Goal: Task Accomplishment & Management: Complete application form

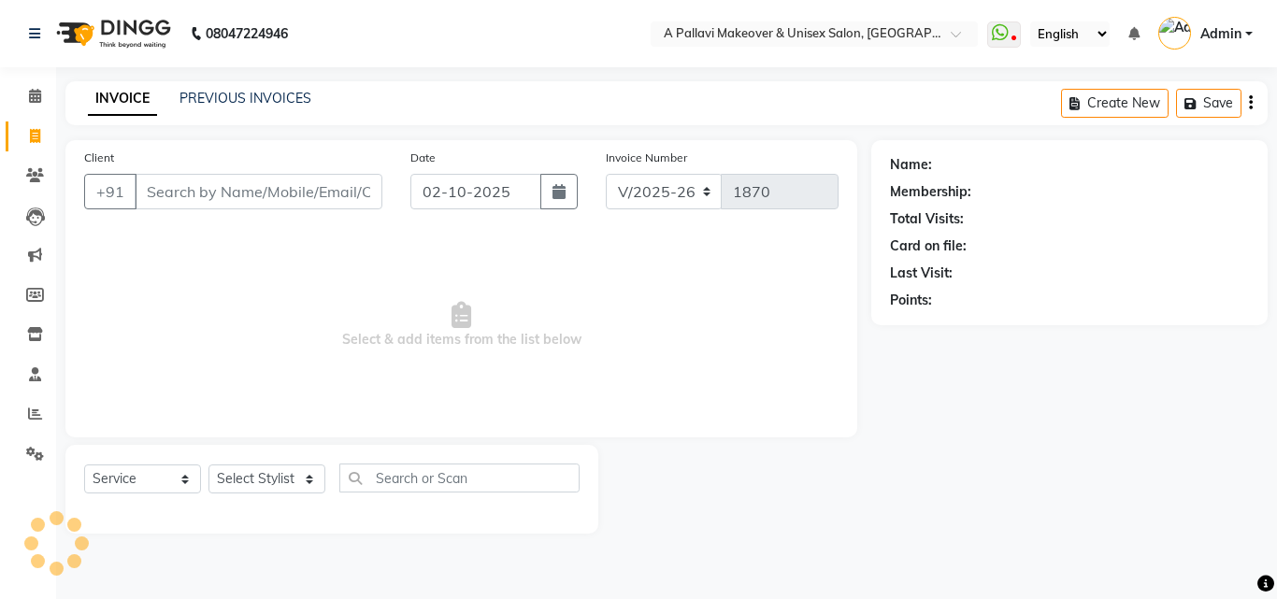
select select "3573"
select select "service"
click at [34, 410] on icon at bounding box center [35, 414] width 14 height 14
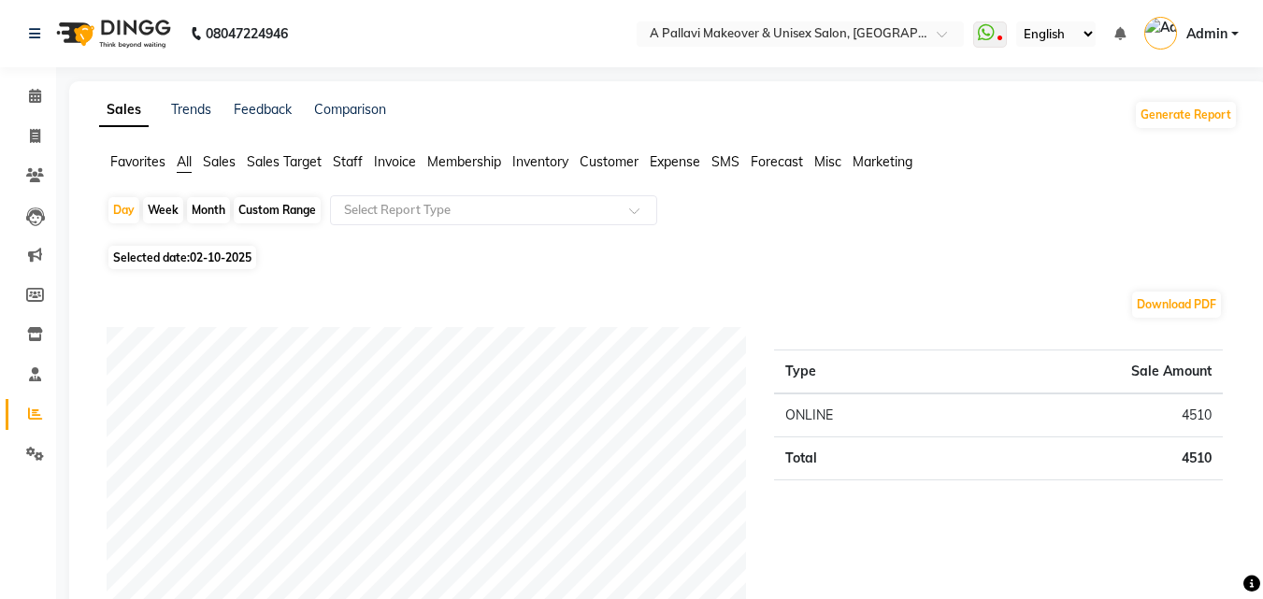
click at [356, 164] on span "Staff" at bounding box center [348, 161] width 30 height 17
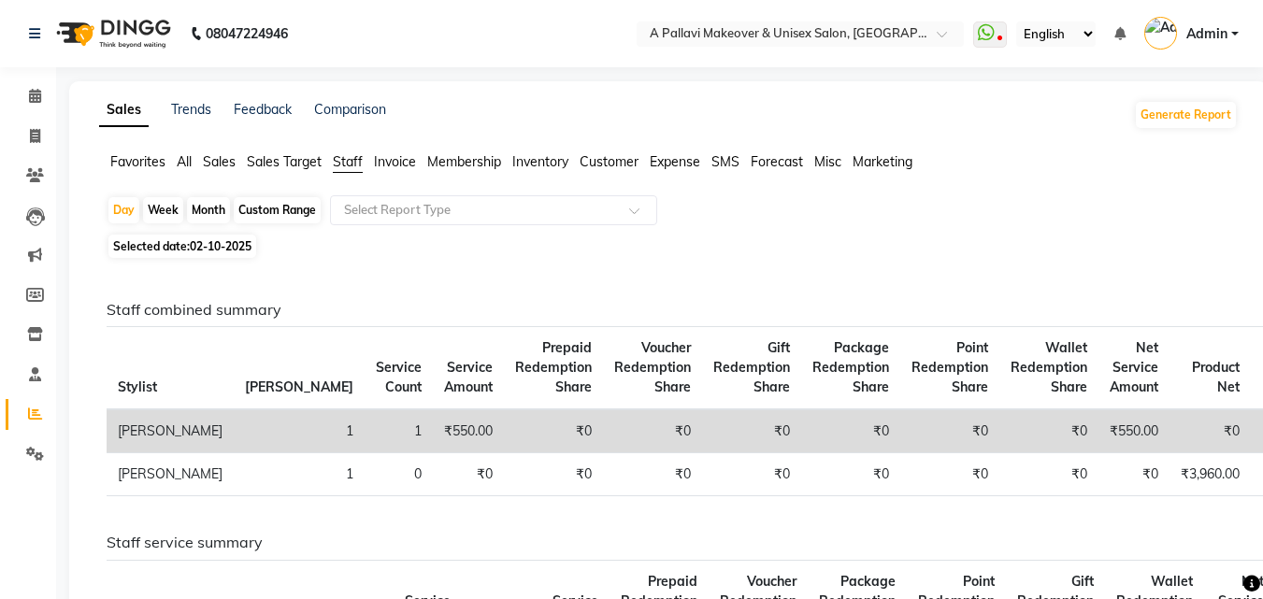
click at [182, 158] on span "All" at bounding box center [184, 161] width 15 height 17
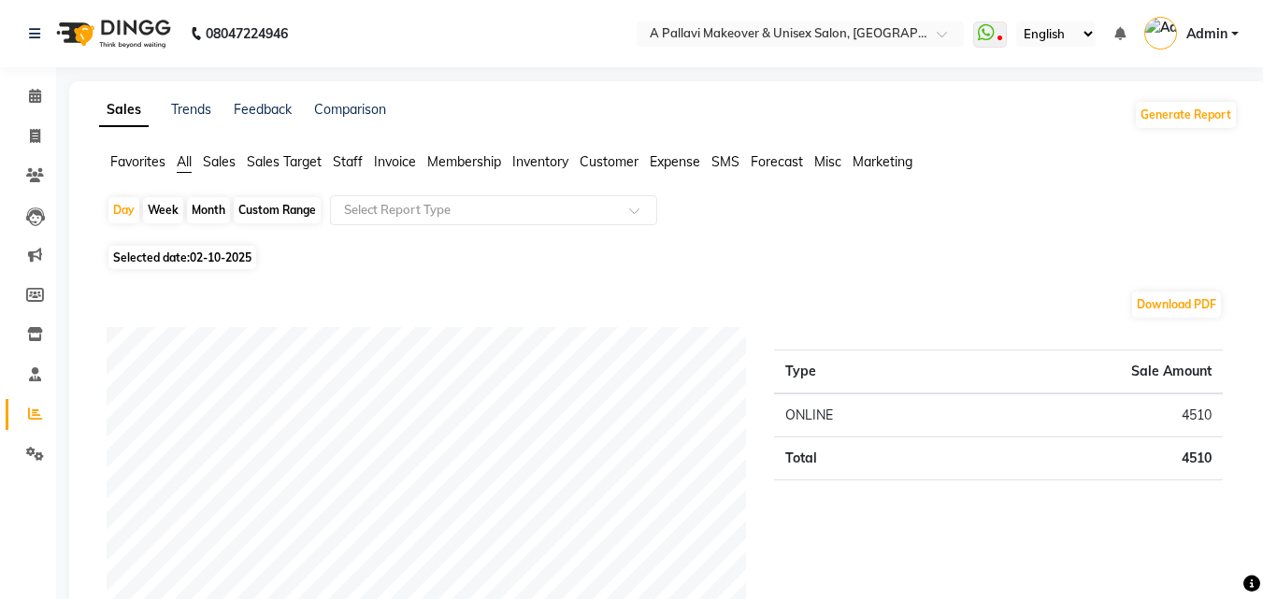
click at [206, 211] on div "Month" at bounding box center [208, 210] width 43 height 26
select select "10"
select select "2025"
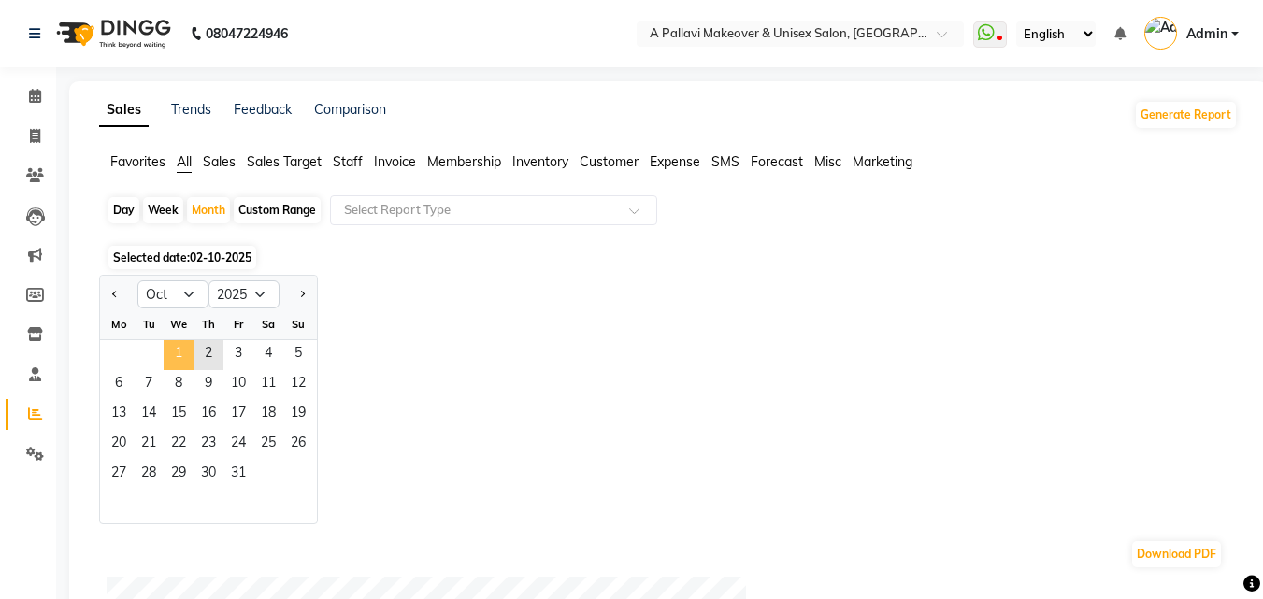
click at [180, 354] on span "1" at bounding box center [179, 355] width 30 height 30
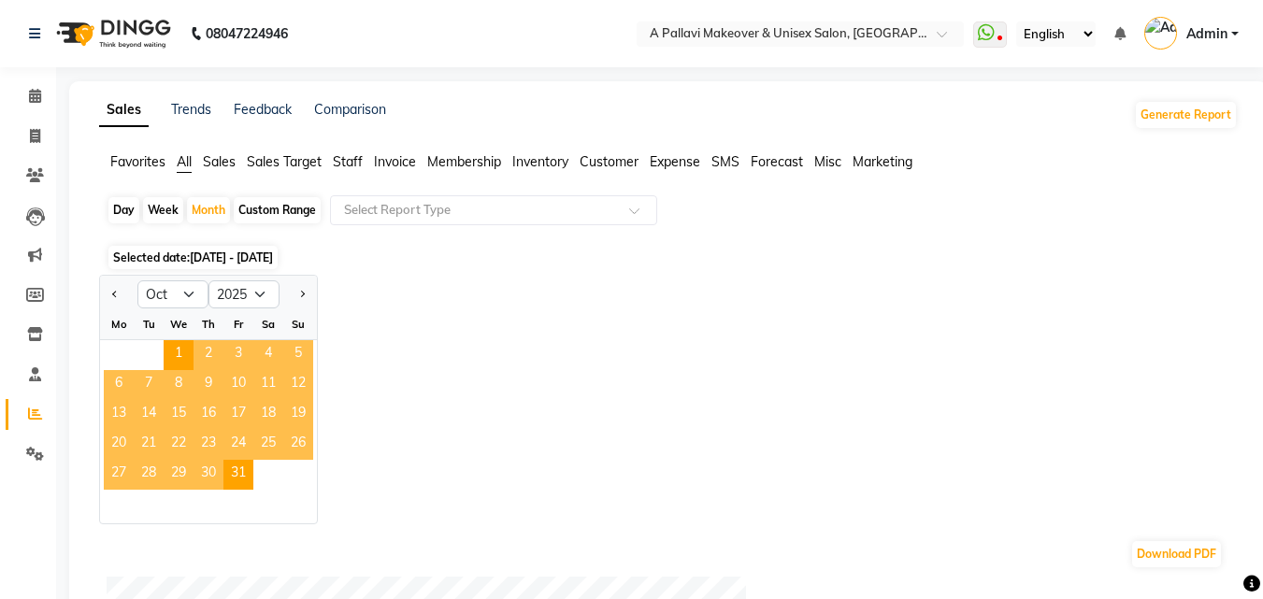
click at [207, 353] on span "2" at bounding box center [208, 355] width 30 height 30
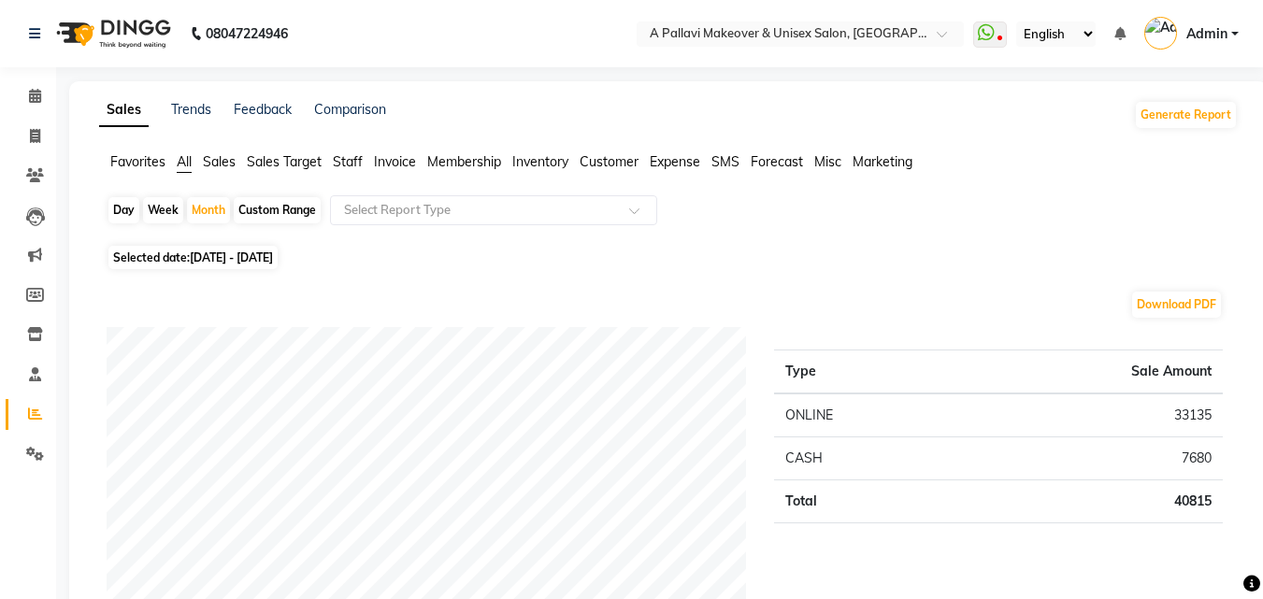
click at [247, 263] on span "[DATE] - [DATE]" at bounding box center [231, 257] width 83 height 14
select select "10"
select select "2025"
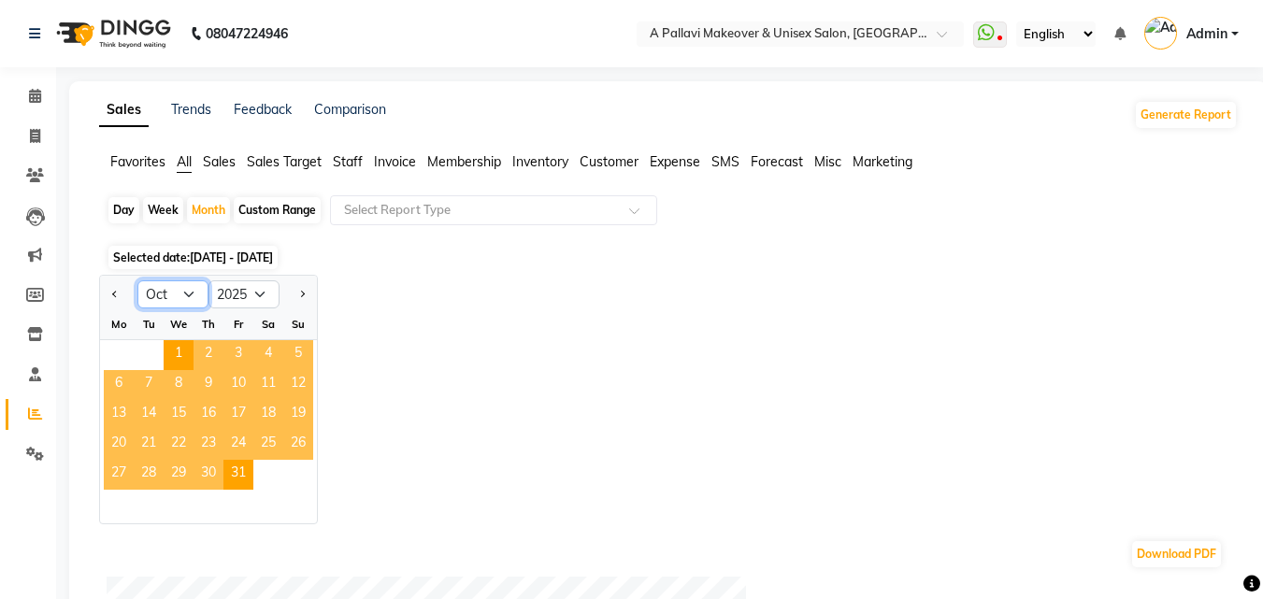
click at [178, 292] on select "Jan Feb Mar Apr May Jun [DATE] Aug Sep Oct Nov Dec" at bounding box center [172, 294] width 71 height 28
select select "9"
click at [137, 280] on select "Jan Feb Mar Apr May Jun [DATE] Aug Sep Oct Nov Dec" at bounding box center [172, 294] width 71 height 28
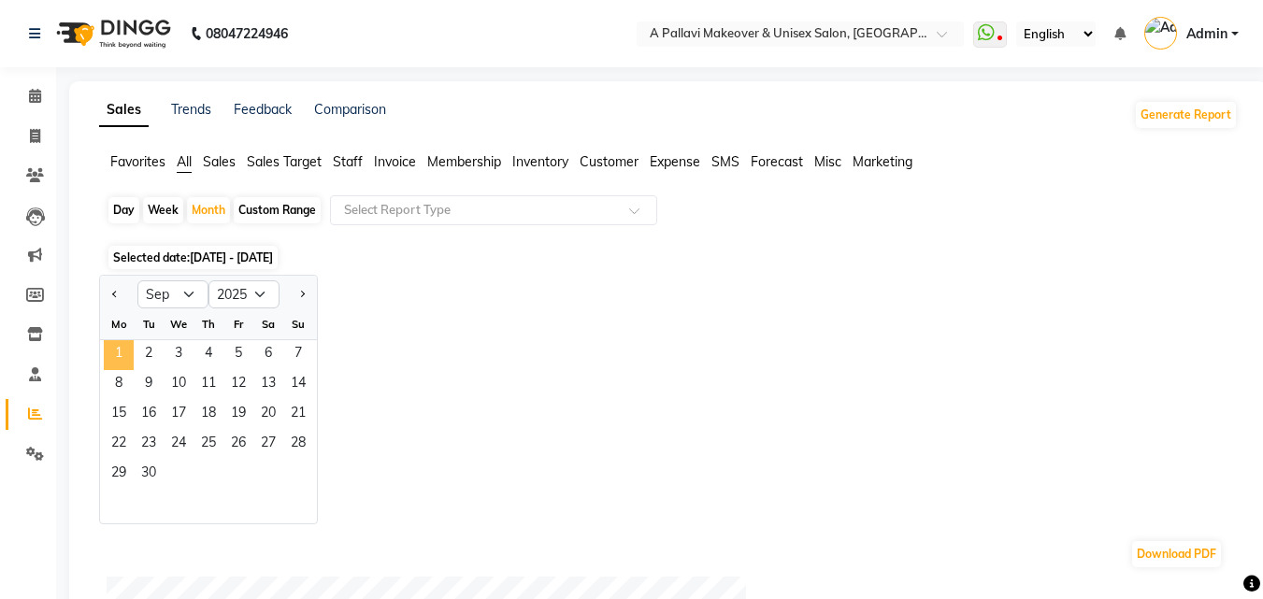
click at [128, 342] on span "1" at bounding box center [119, 355] width 30 height 30
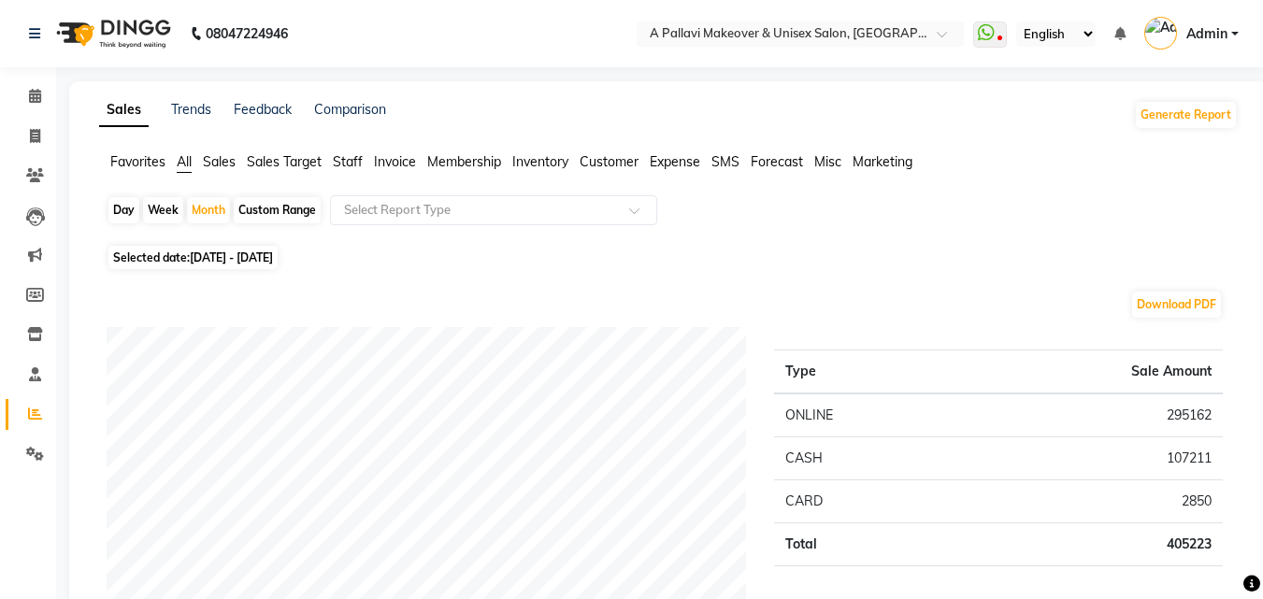
click at [358, 166] on span "Staff" at bounding box center [348, 161] width 30 height 17
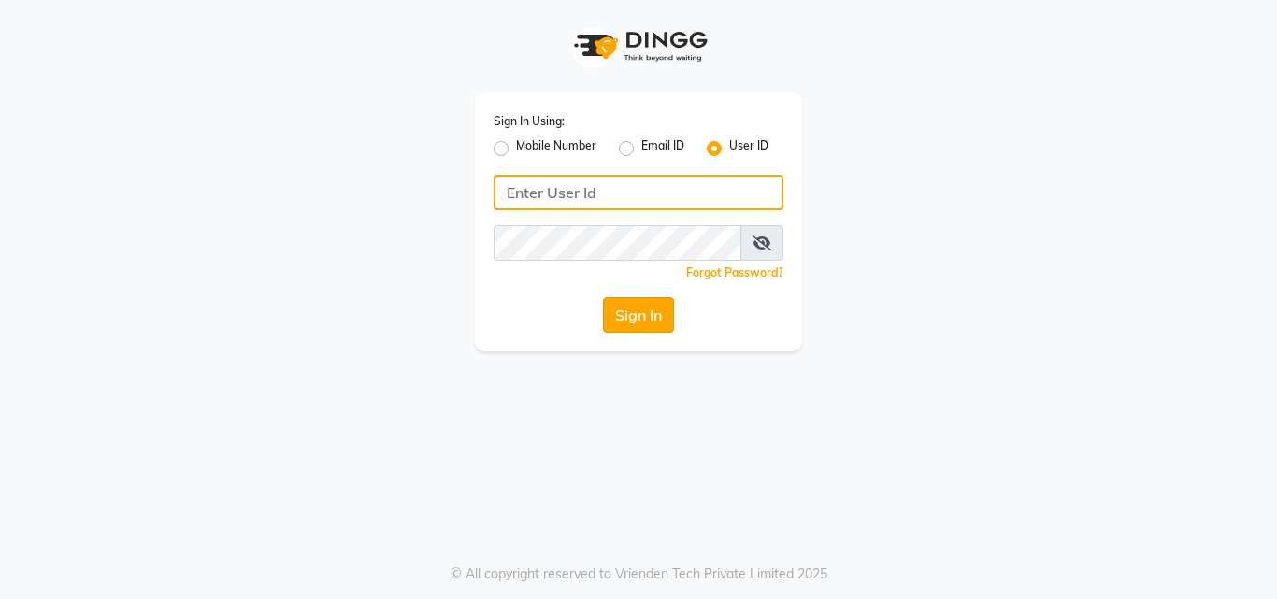
type input "pallavi_unisex"
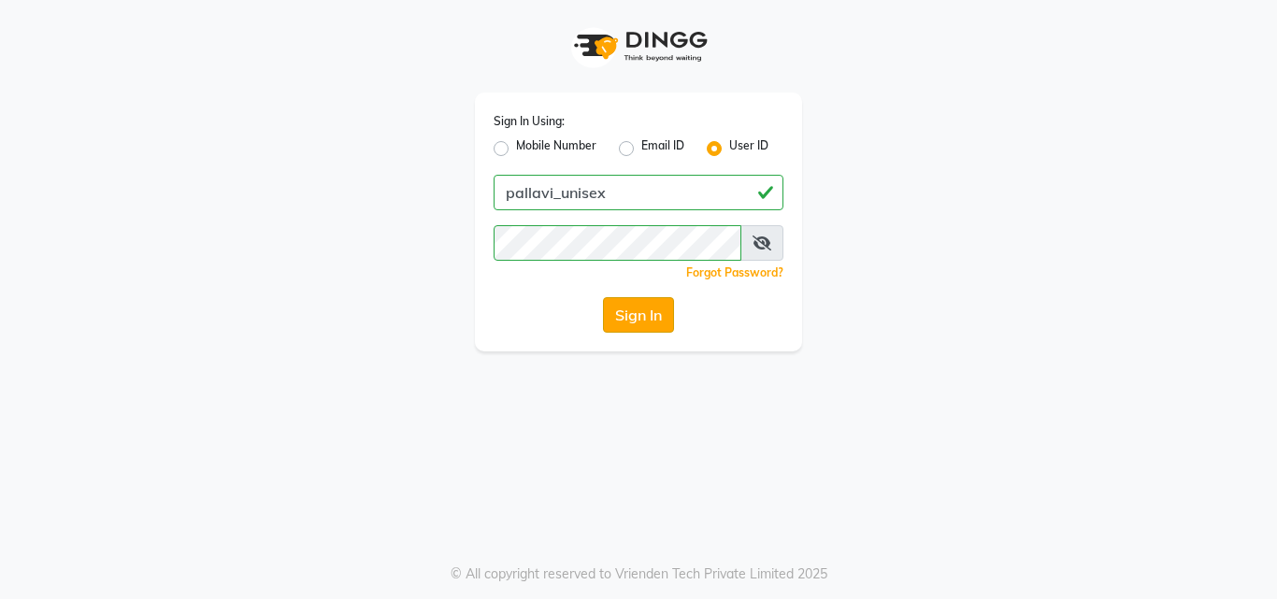
click at [650, 328] on button "Sign In" at bounding box center [638, 315] width 71 height 36
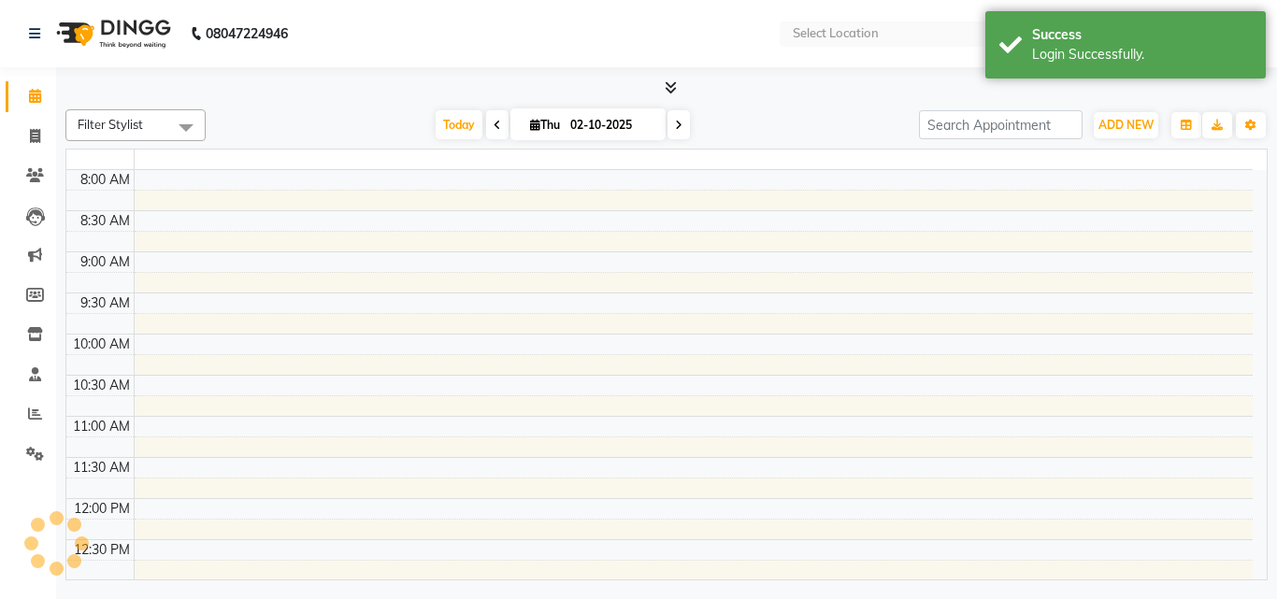
select select "en"
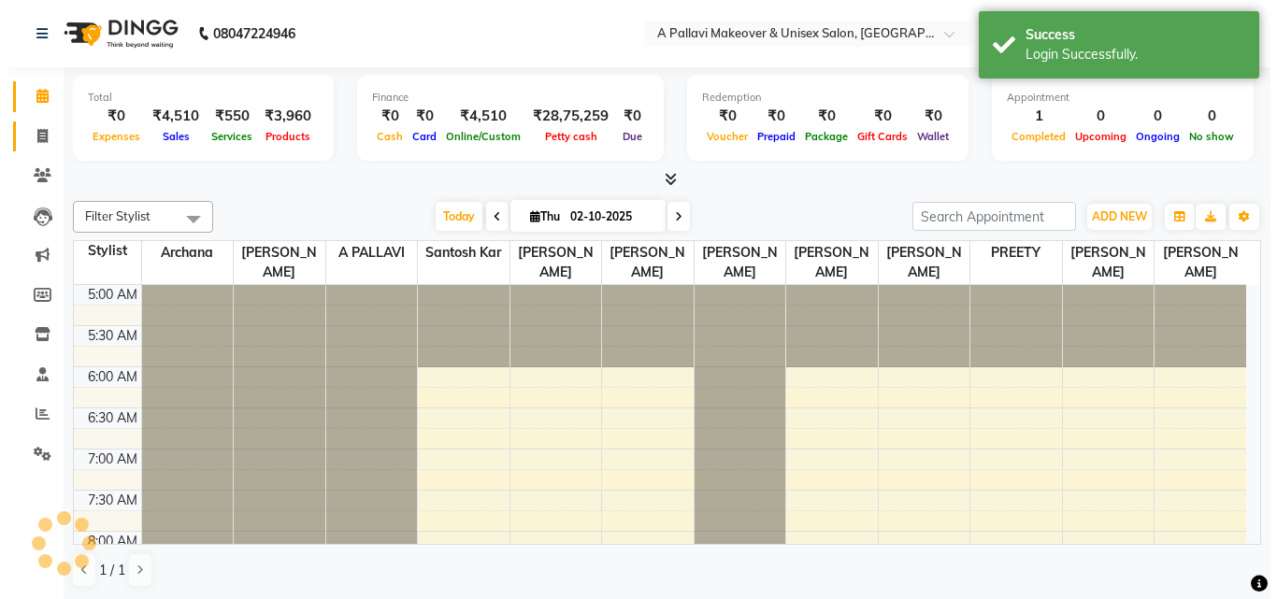
scroll to position [83, 0]
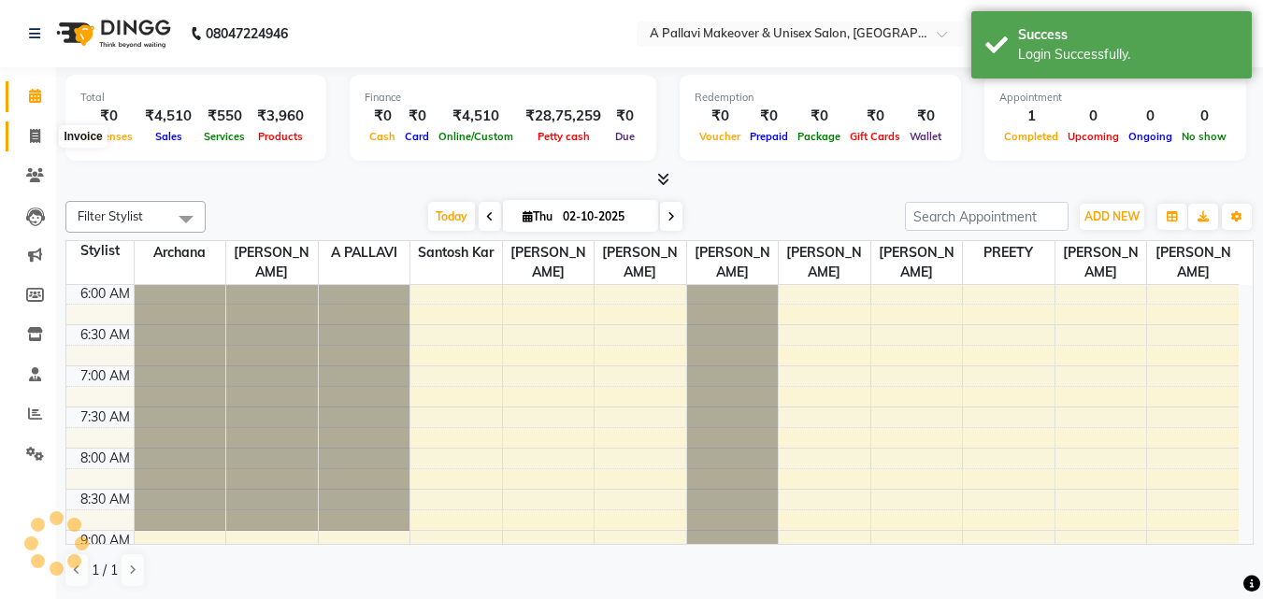
click at [40, 140] on icon at bounding box center [35, 136] width 10 height 14
select select "service"
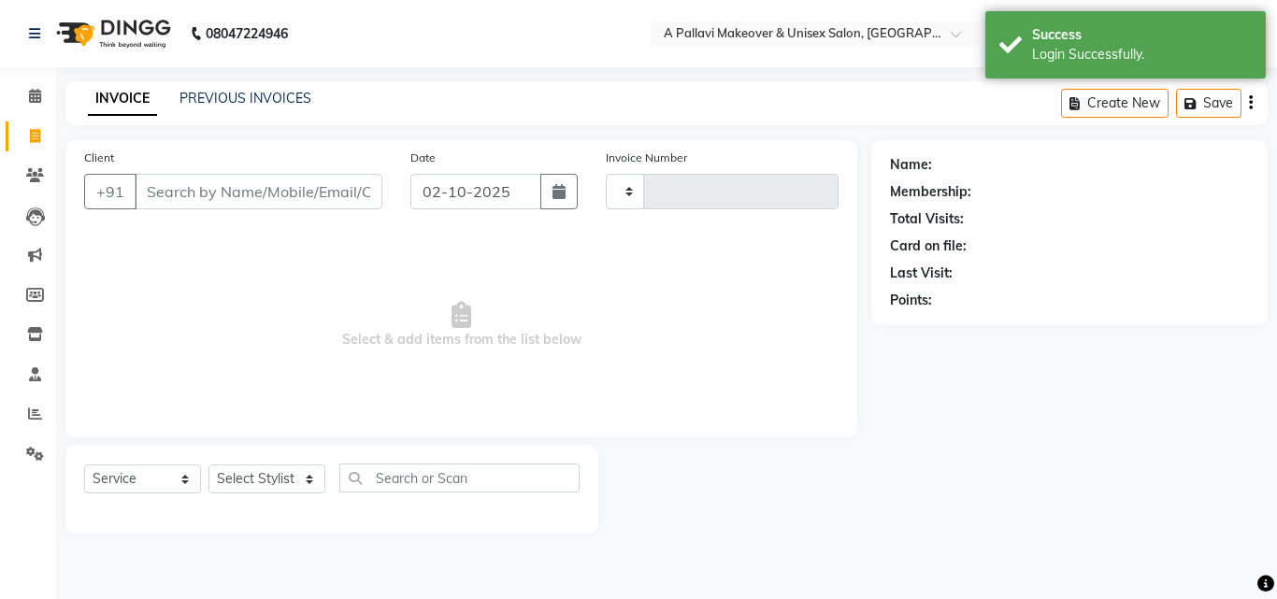
type input "1870"
select select "3573"
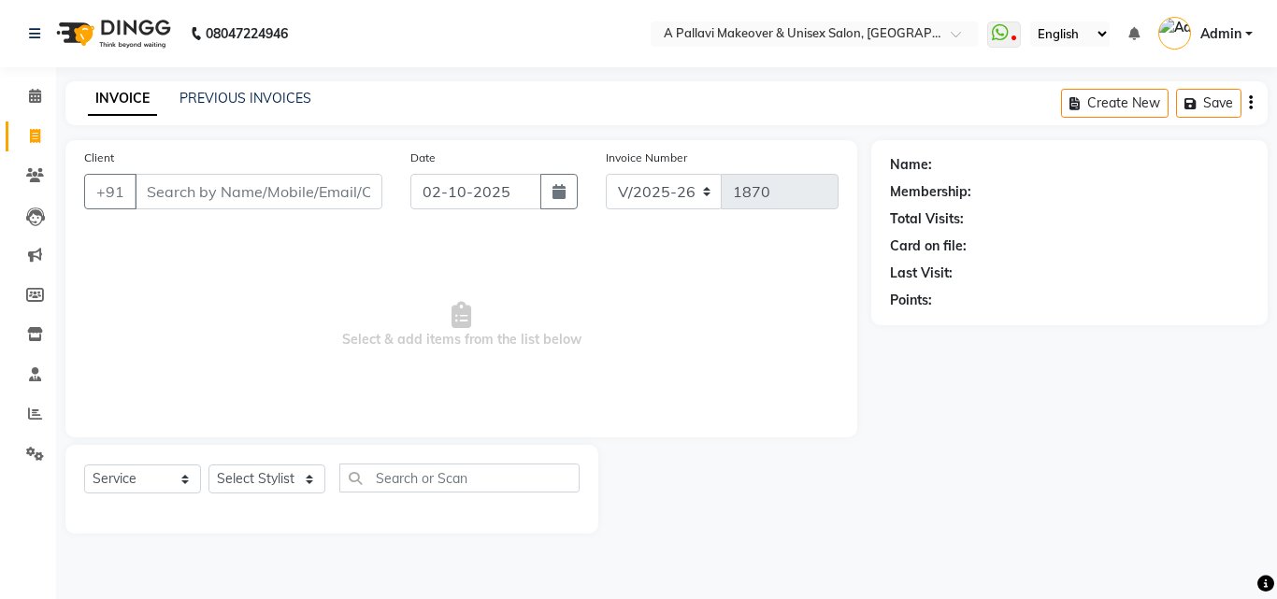
click at [228, 186] on input "Client" at bounding box center [259, 192] width 248 height 36
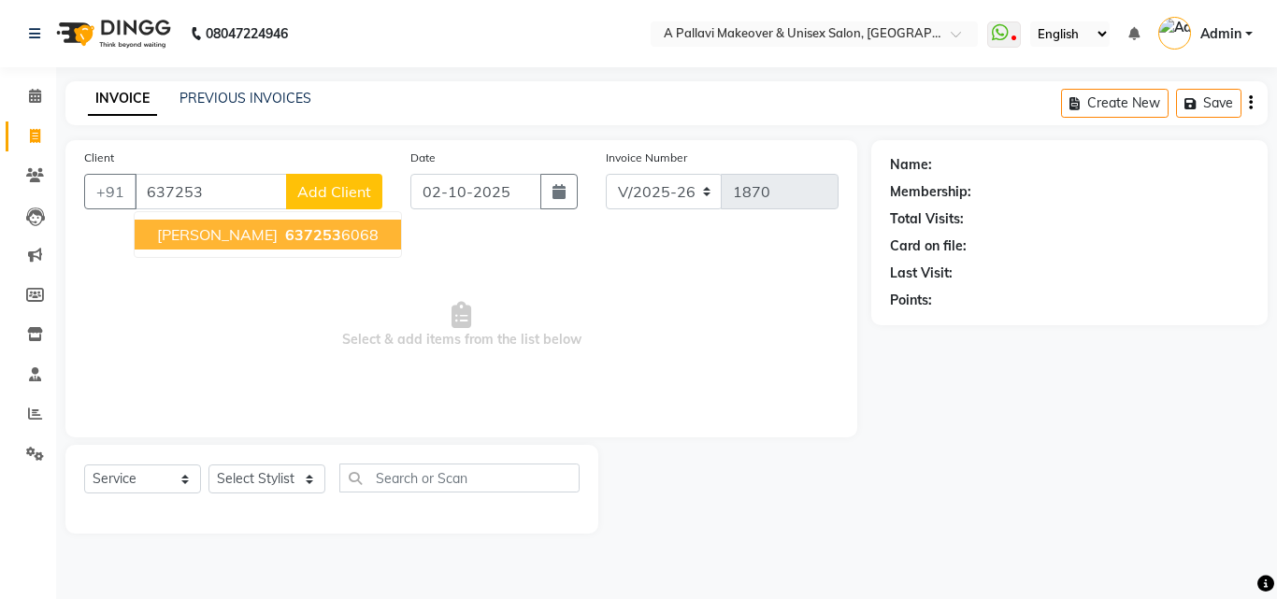
click at [281, 239] on ngb-highlight "637253 6068" at bounding box center [329, 234] width 97 height 19
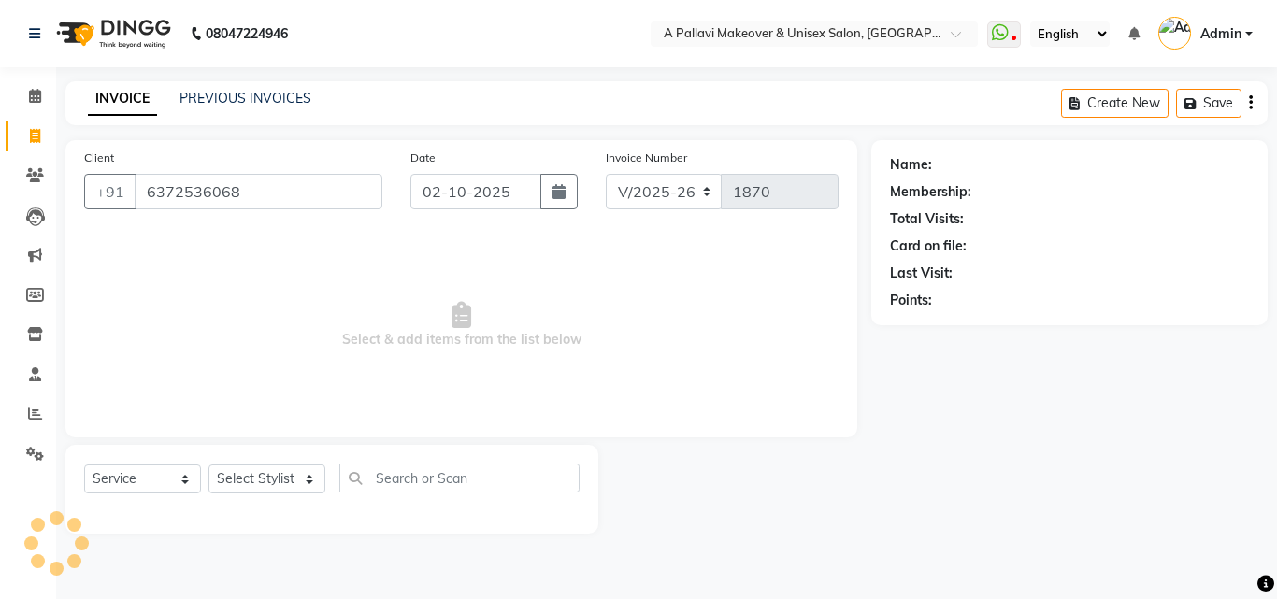
type input "6372536068"
select select "1: Object"
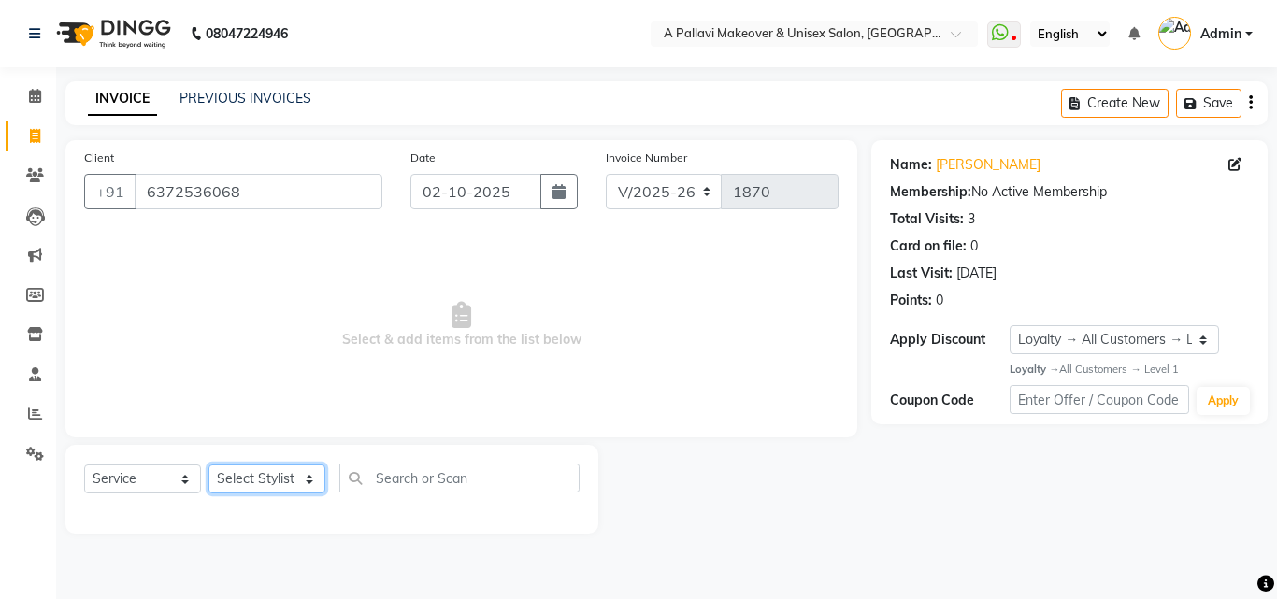
click at [302, 477] on select "Select Stylist Akansha A PALLAVI Archana BAPAN Gourav Namita NANDINI JOSHI Prat…" at bounding box center [266, 478] width 117 height 29
select select "68912"
click at [208, 464] on select "Select Stylist Akansha A PALLAVI Archana BAPAN Gourav Namita NANDINI JOSHI Prat…" at bounding box center [266, 478] width 117 height 29
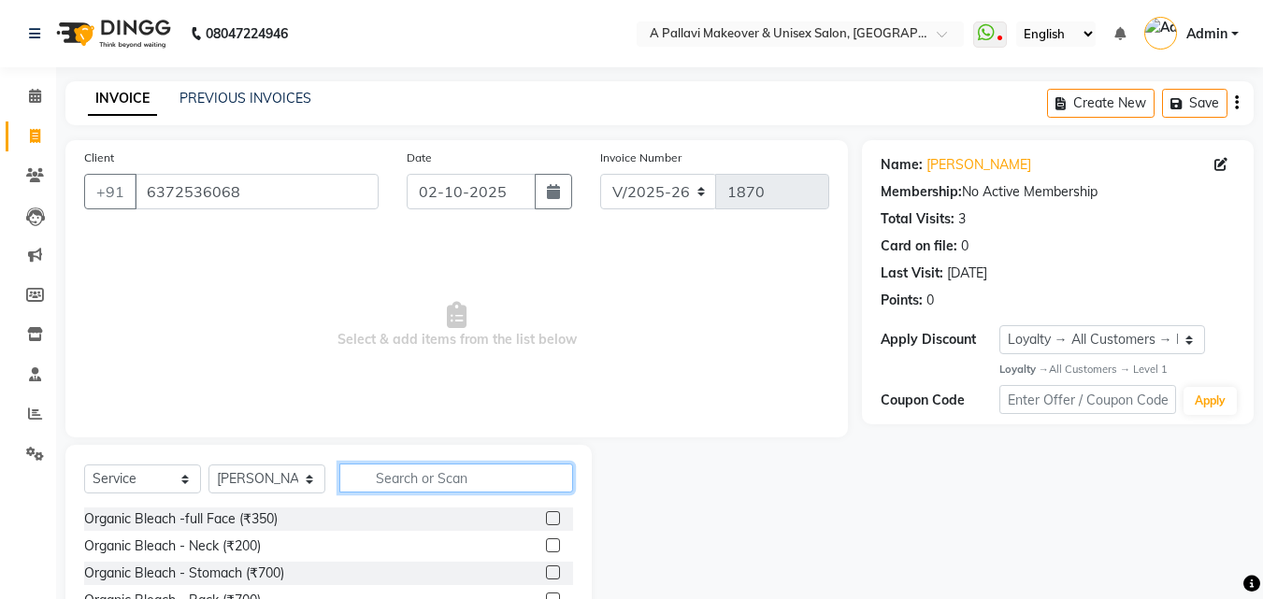
click at [467, 476] on input "text" at bounding box center [456, 478] width 234 height 29
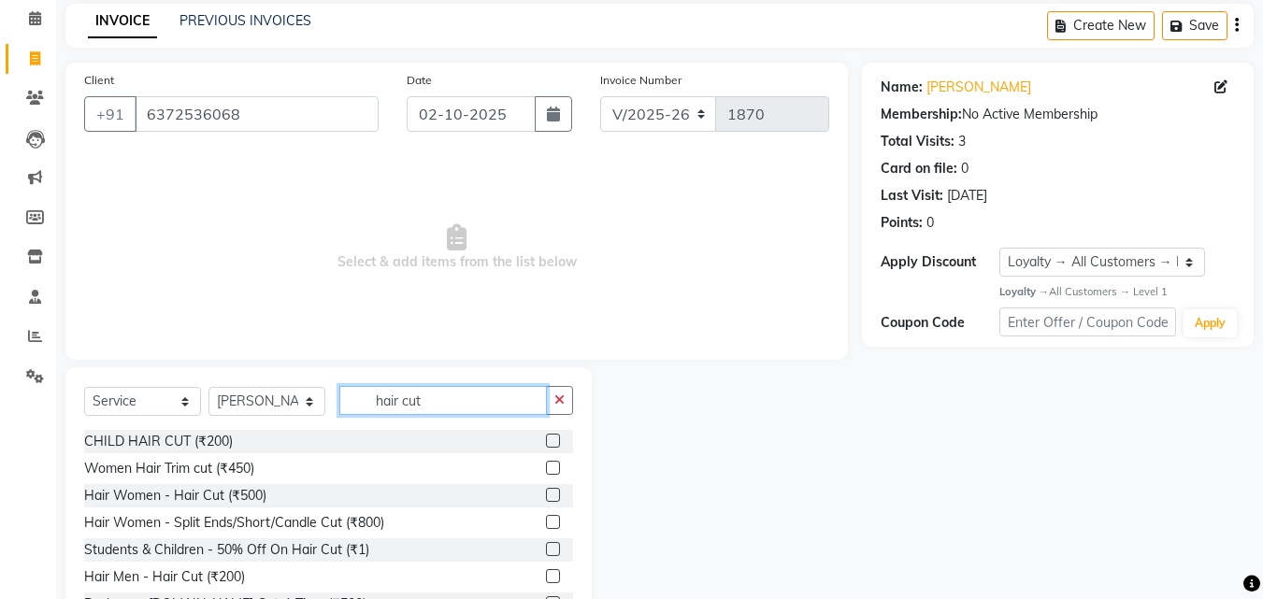
scroll to position [150, 0]
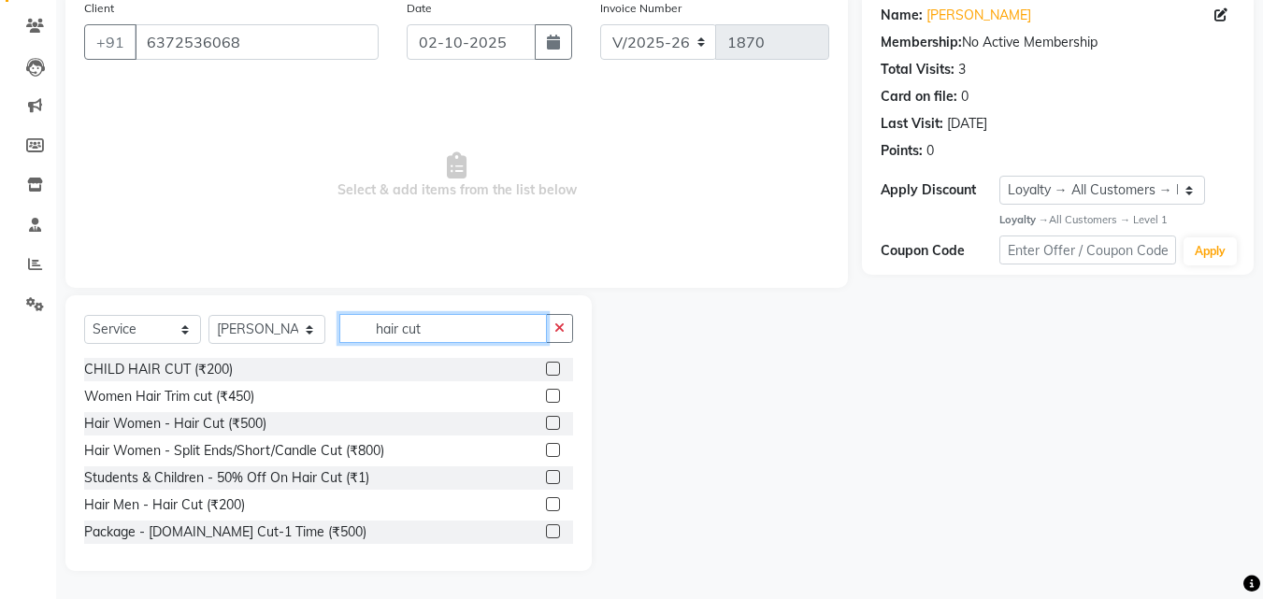
type input "hair cut"
click at [546, 502] on label at bounding box center [553, 504] width 14 height 14
click at [546, 502] on input "checkbox" at bounding box center [552, 505] width 12 height 12
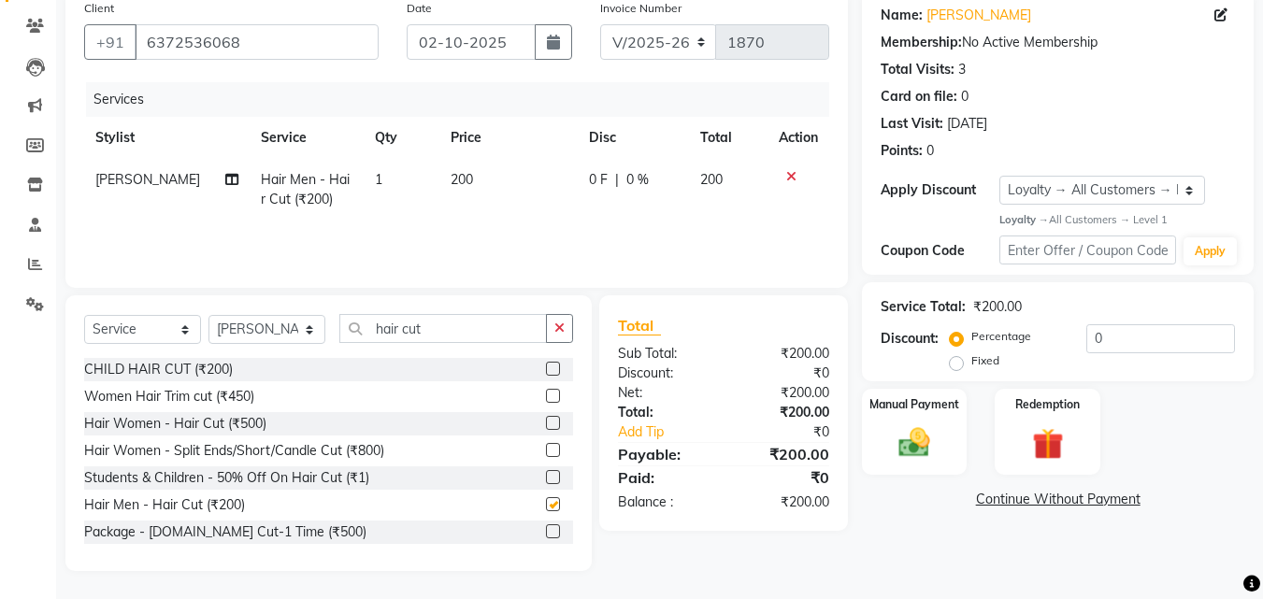
checkbox input "false"
click at [483, 193] on td "200" at bounding box center [508, 190] width 138 height 62
select select "68912"
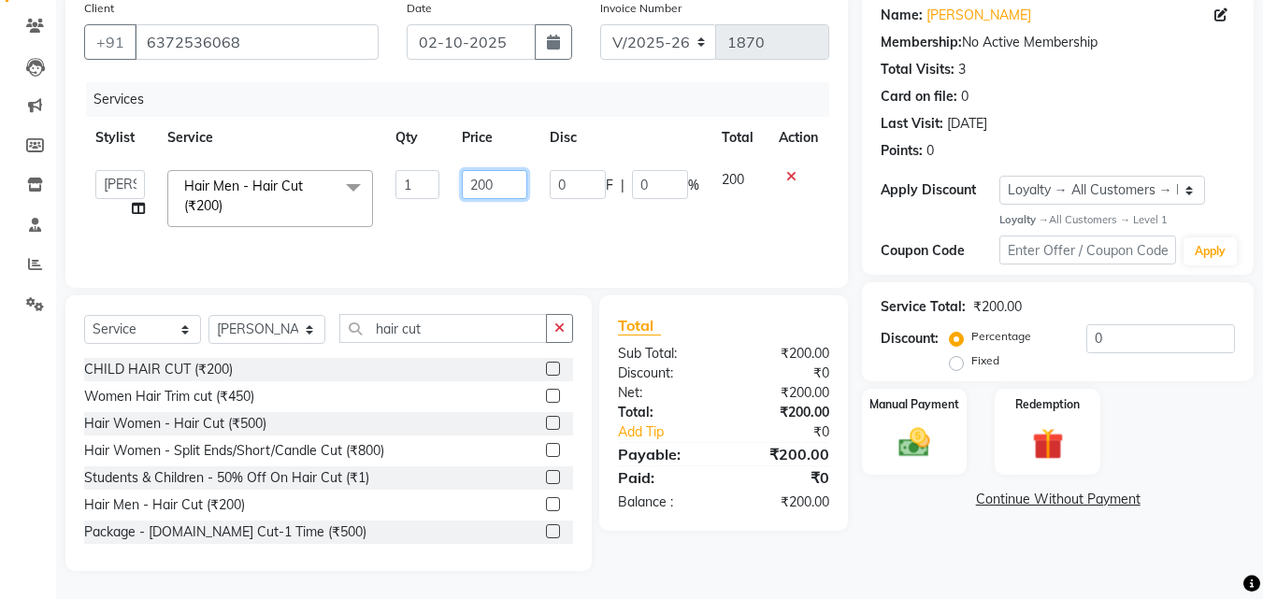
click at [503, 179] on input "200" at bounding box center [494, 184] width 64 height 29
type input "2"
type input "300"
click at [626, 225] on div "Services Stylist Service Qty Price Disc Total Action Akansha A PALLAVI Archana …" at bounding box center [456, 175] width 745 height 187
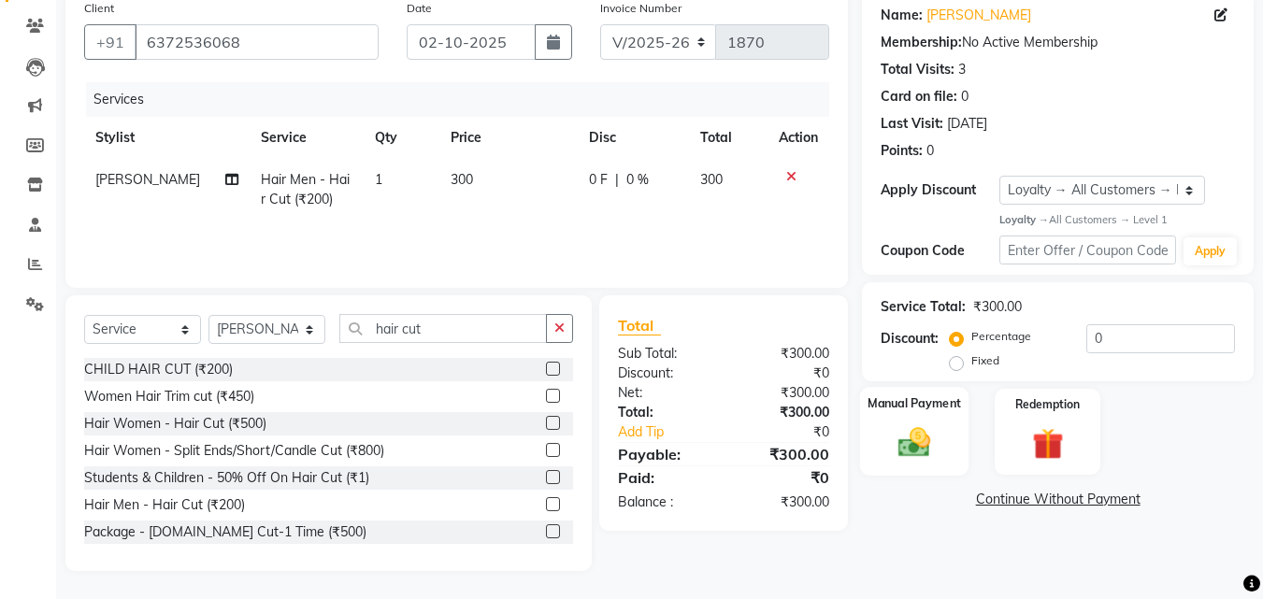
click at [922, 451] on img at bounding box center [914, 442] width 52 height 37
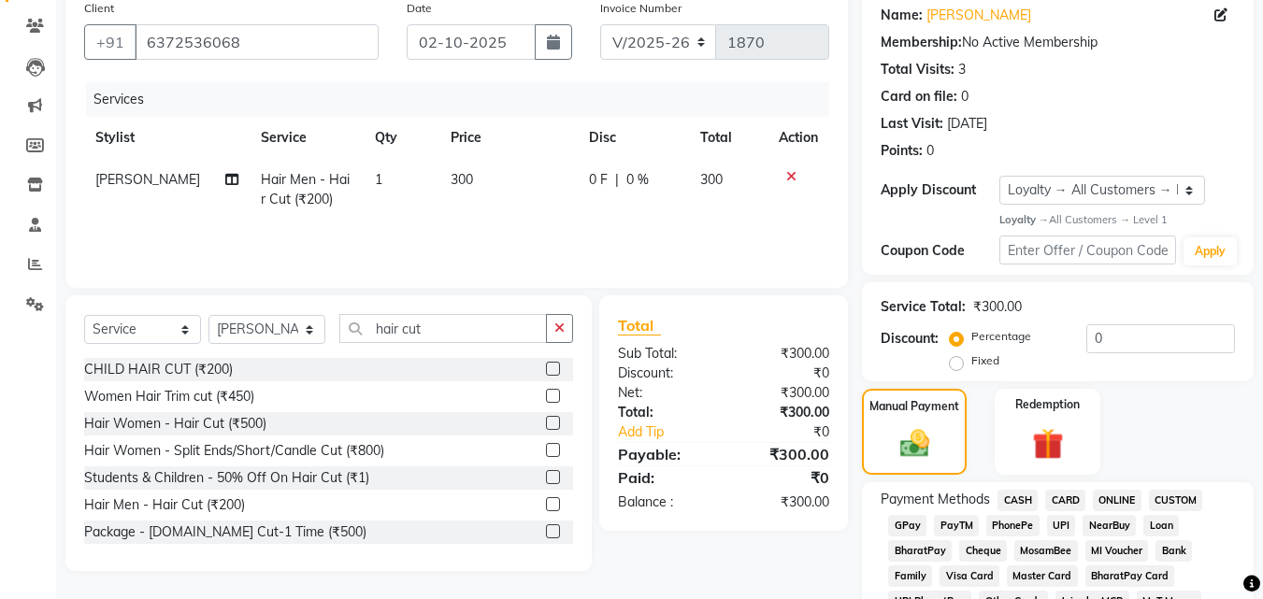
click at [1018, 505] on span "CASH" at bounding box center [1017, 500] width 40 height 21
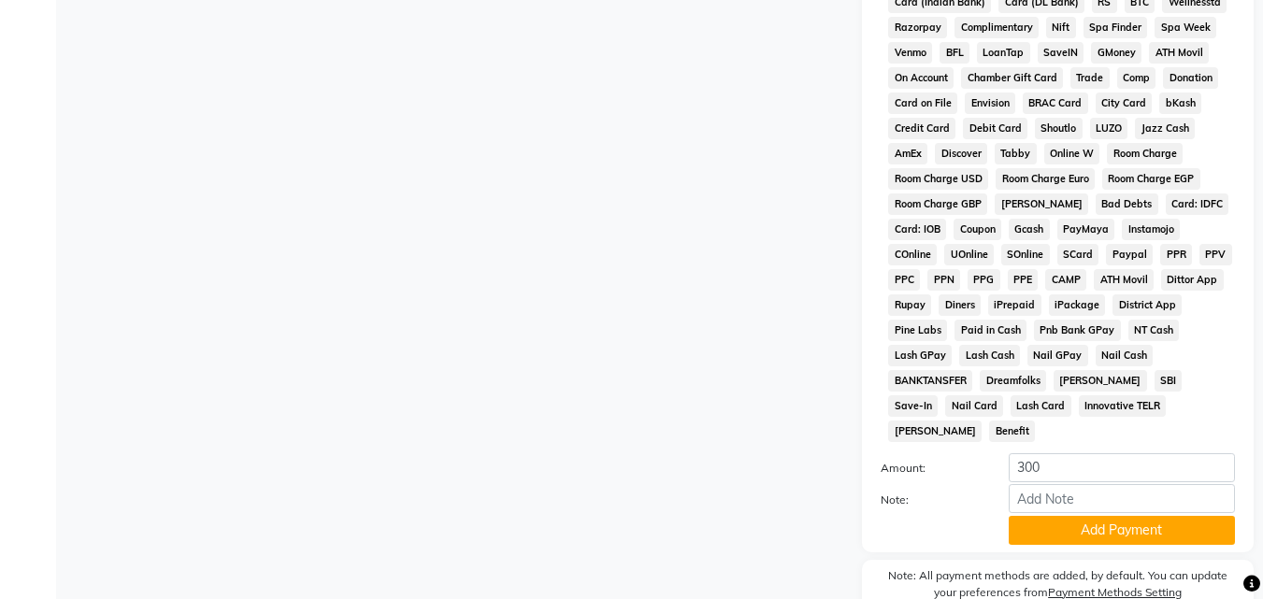
scroll to position [890, 0]
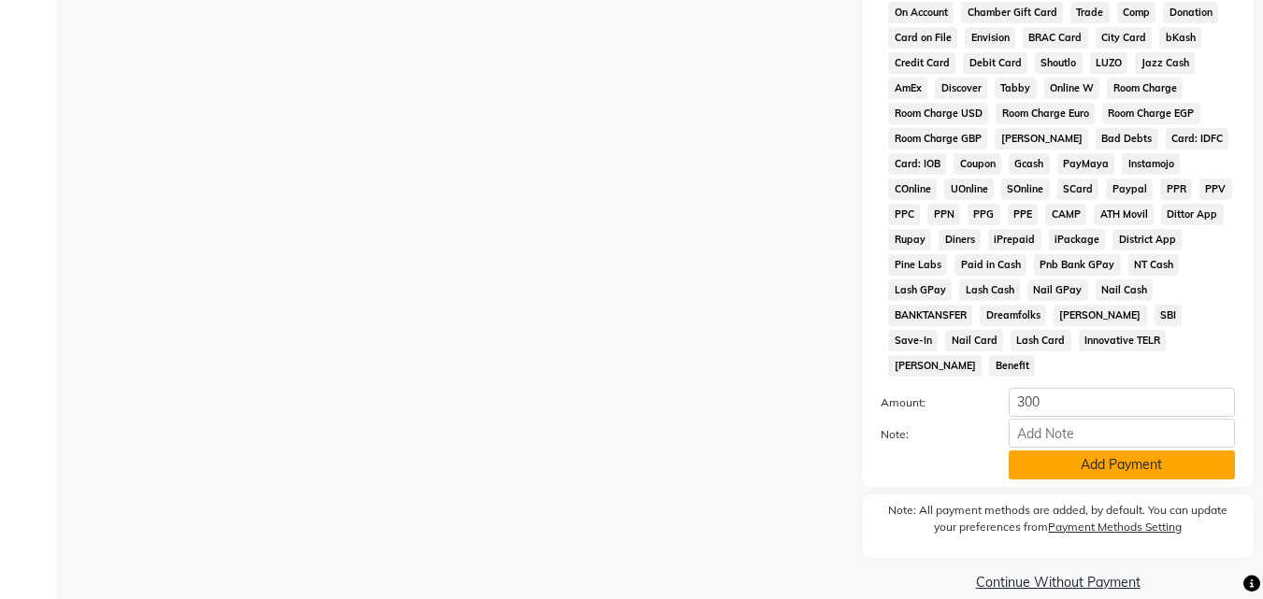
click at [1037, 450] on button "Add Payment" at bounding box center [1121, 464] width 226 height 29
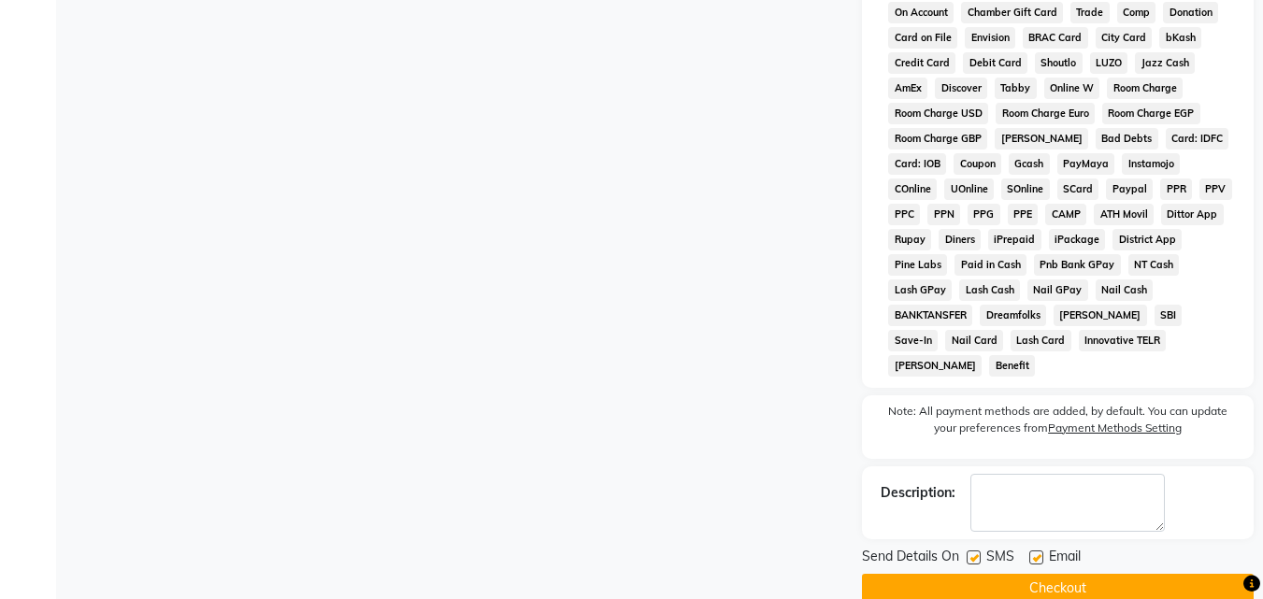
click at [977, 550] on label at bounding box center [973, 557] width 14 height 14
click at [977, 552] on input "checkbox" at bounding box center [972, 558] width 12 height 12
checkbox input "false"
click at [1039, 550] on label at bounding box center [1036, 557] width 14 height 14
click at [1039, 552] on input "checkbox" at bounding box center [1035, 558] width 12 height 12
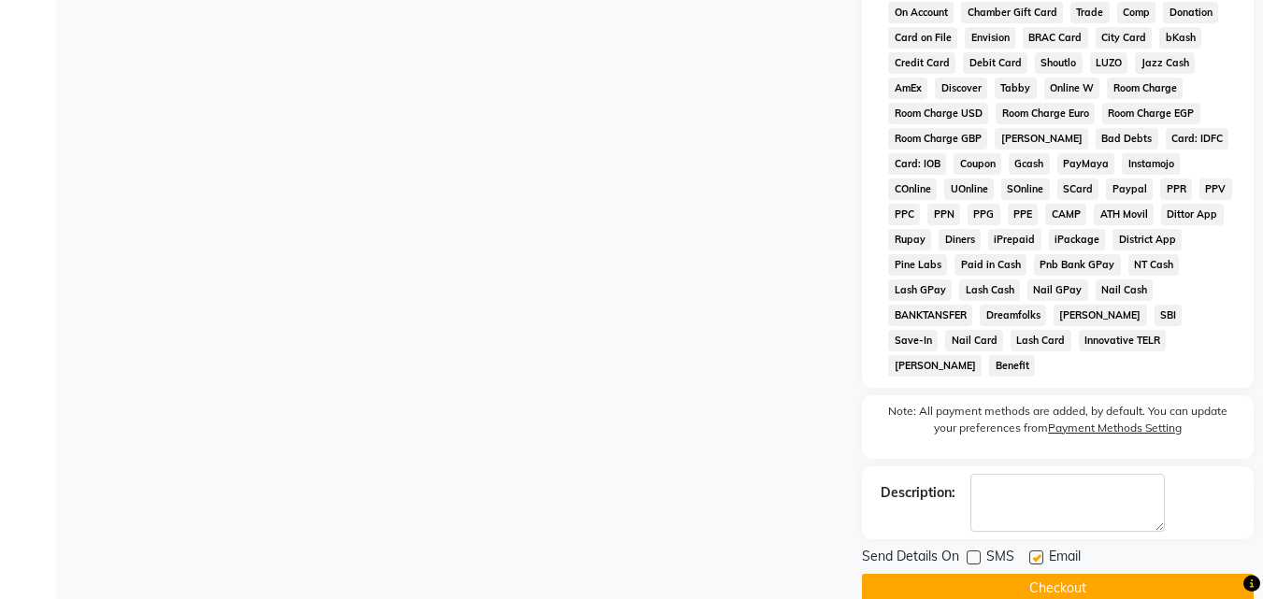
checkbox input "false"
click at [1050, 574] on button "Checkout" at bounding box center [1058, 588] width 392 height 29
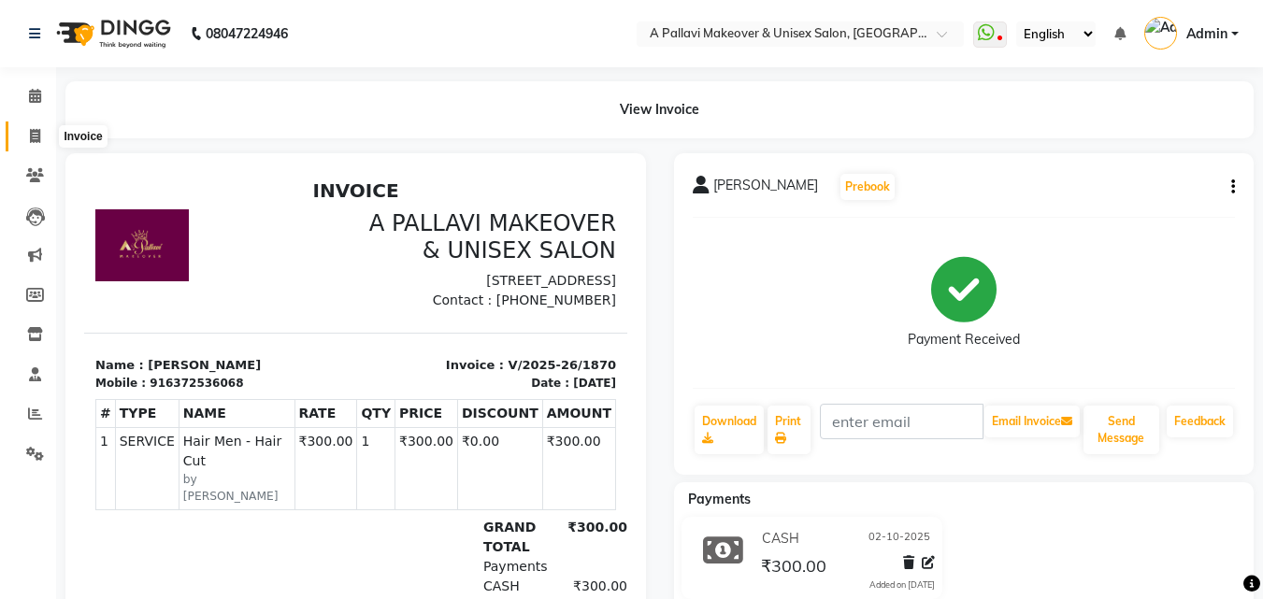
click at [34, 147] on link "Invoice" at bounding box center [28, 136] width 45 height 31
select select "service"
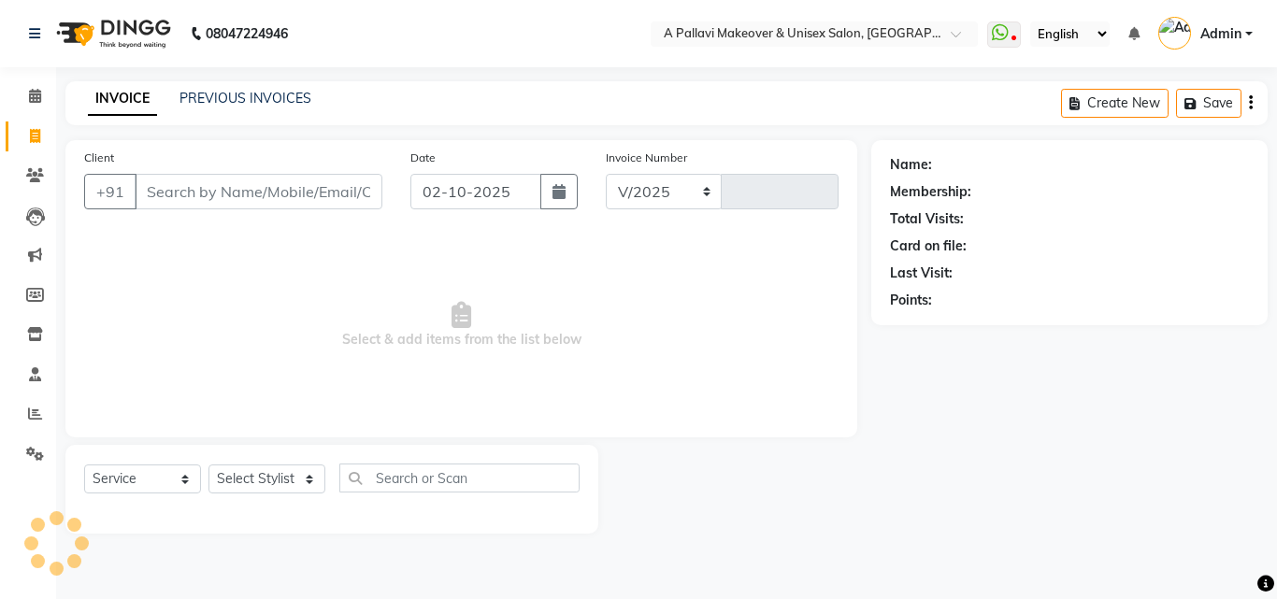
select select "3573"
type input "1871"
click at [207, 199] on input "Client" at bounding box center [259, 192] width 248 height 36
type input "v"
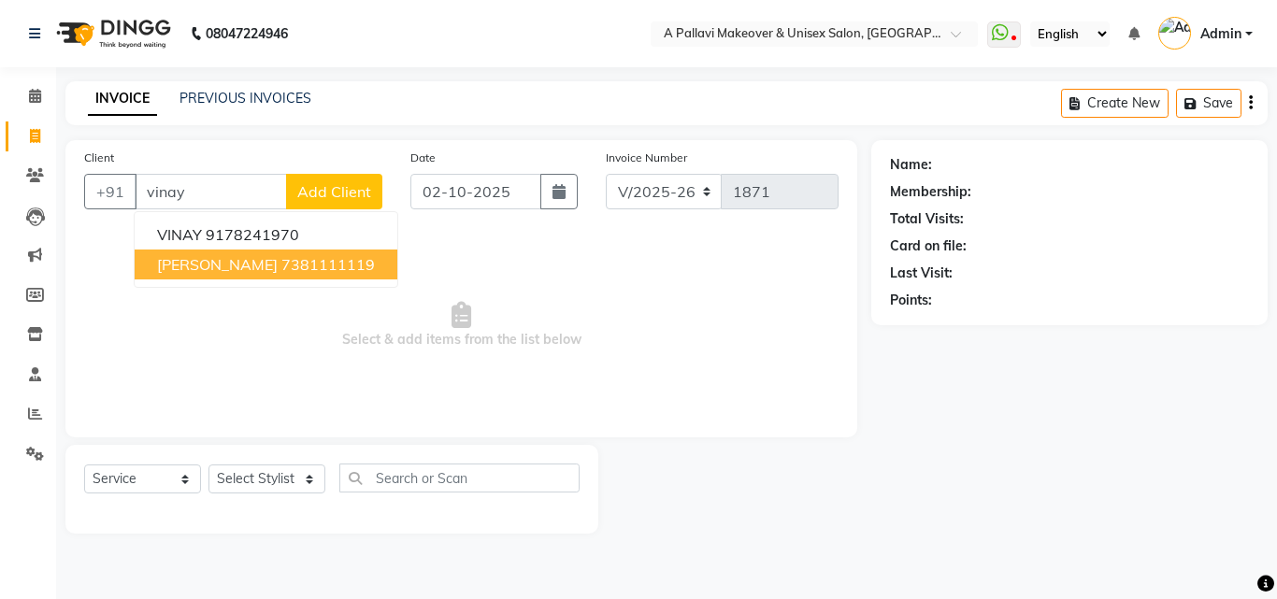
click at [269, 277] on button "vinay agarwal 7381111119" at bounding box center [266, 265] width 263 height 30
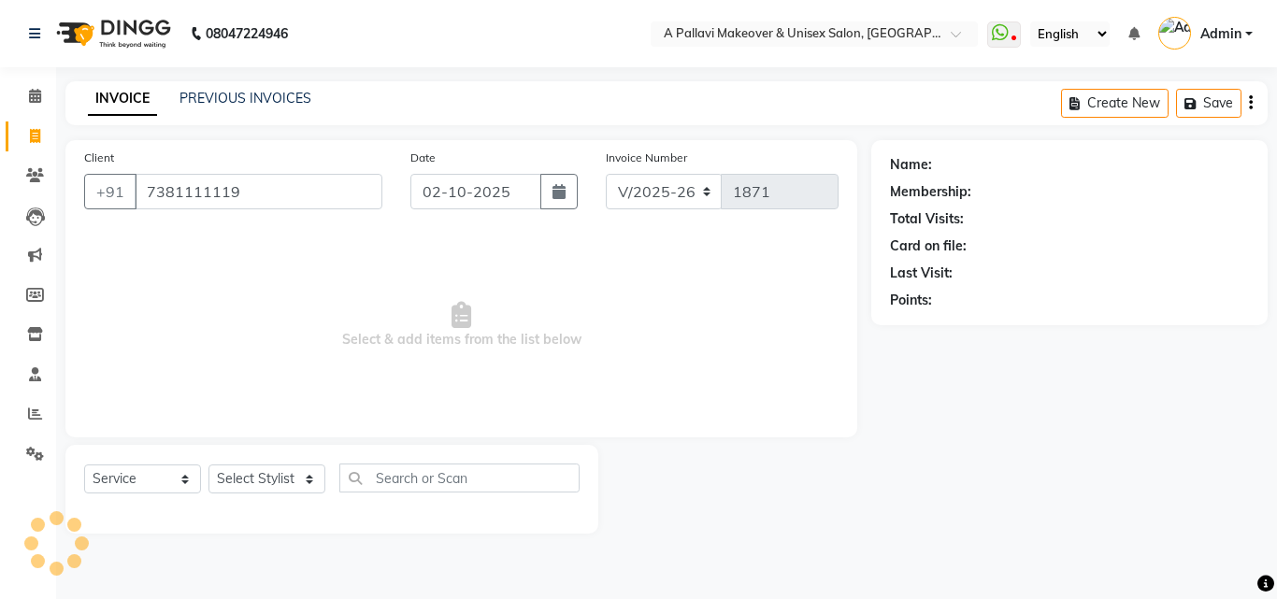
type input "7381111119"
select select "1: Object"
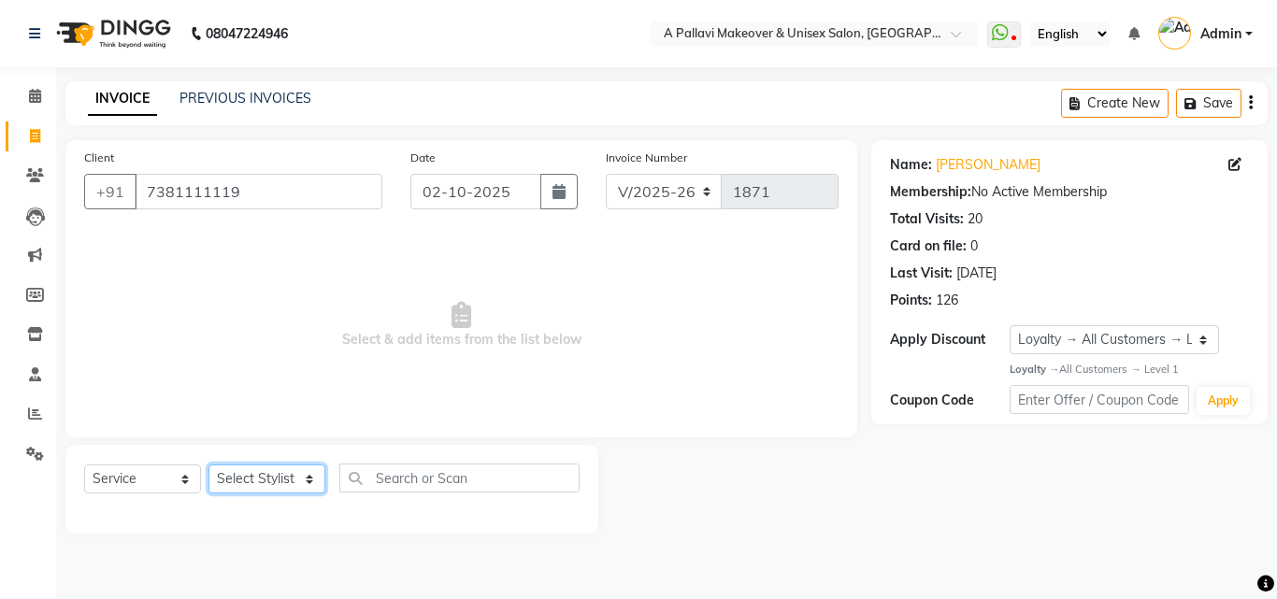
click at [281, 486] on select "Select Stylist Akansha A PALLAVI Archana BAPAN Gourav Namita NANDINI JOSHI Prat…" at bounding box center [266, 478] width 117 height 29
select select "68912"
click at [208, 464] on select "Select Stylist Akansha A PALLAVI Archana BAPAN Gourav Namita NANDINI JOSHI Prat…" at bounding box center [266, 478] width 117 height 29
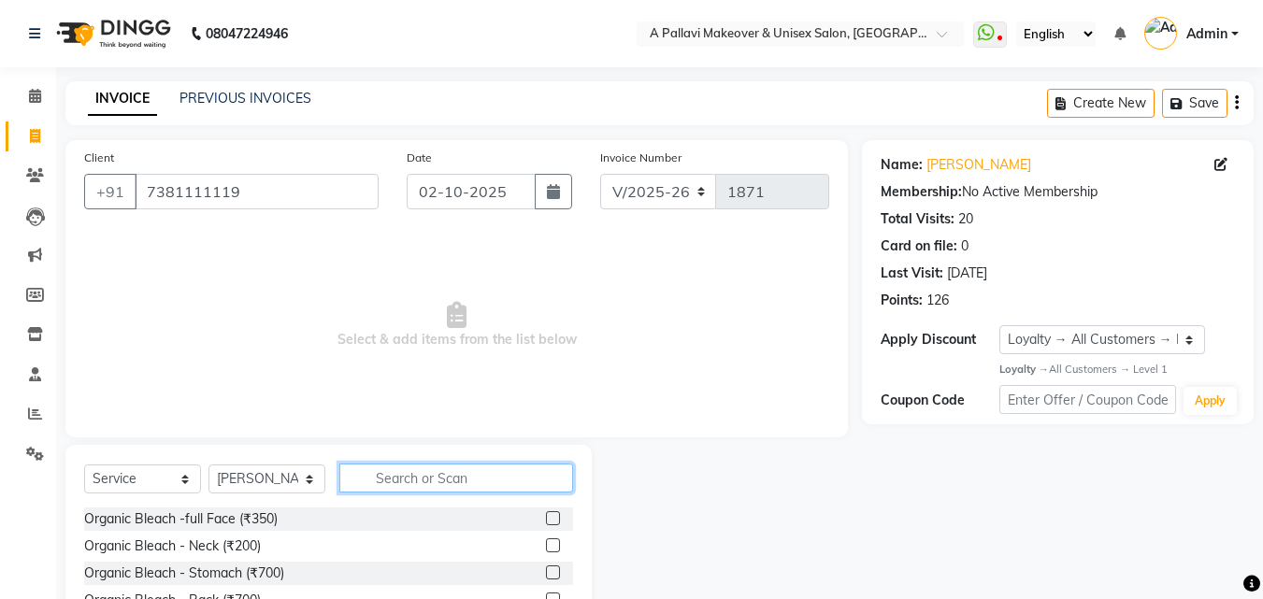
click at [418, 469] on input "text" at bounding box center [456, 478] width 234 height 29
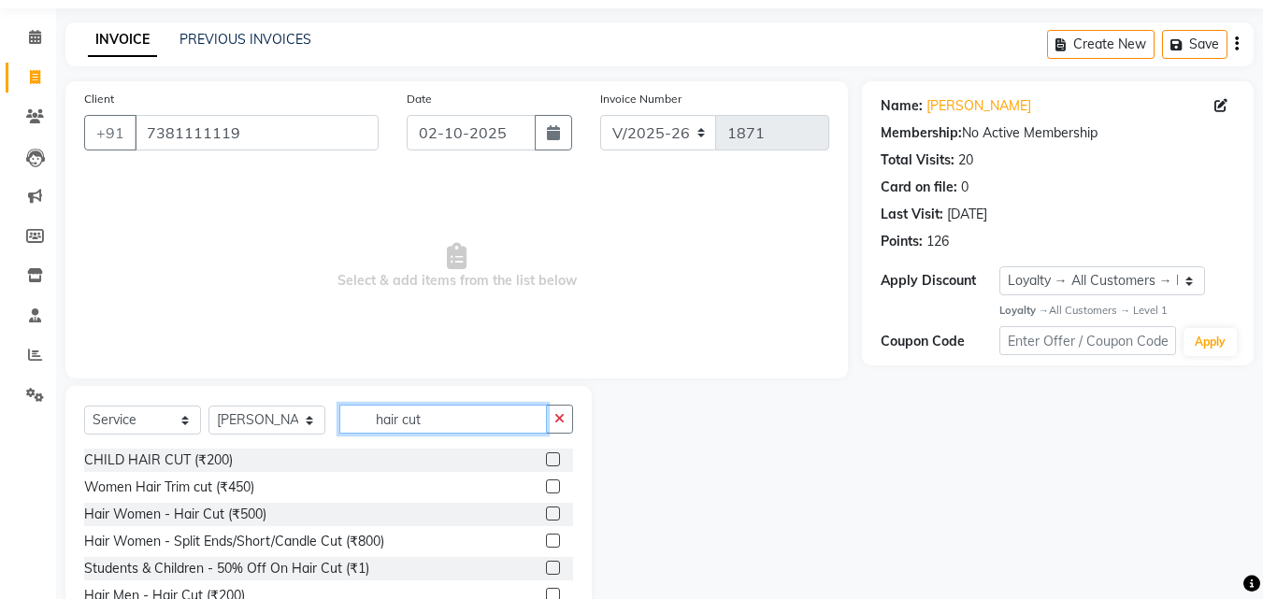
scroll to position [150, 0]
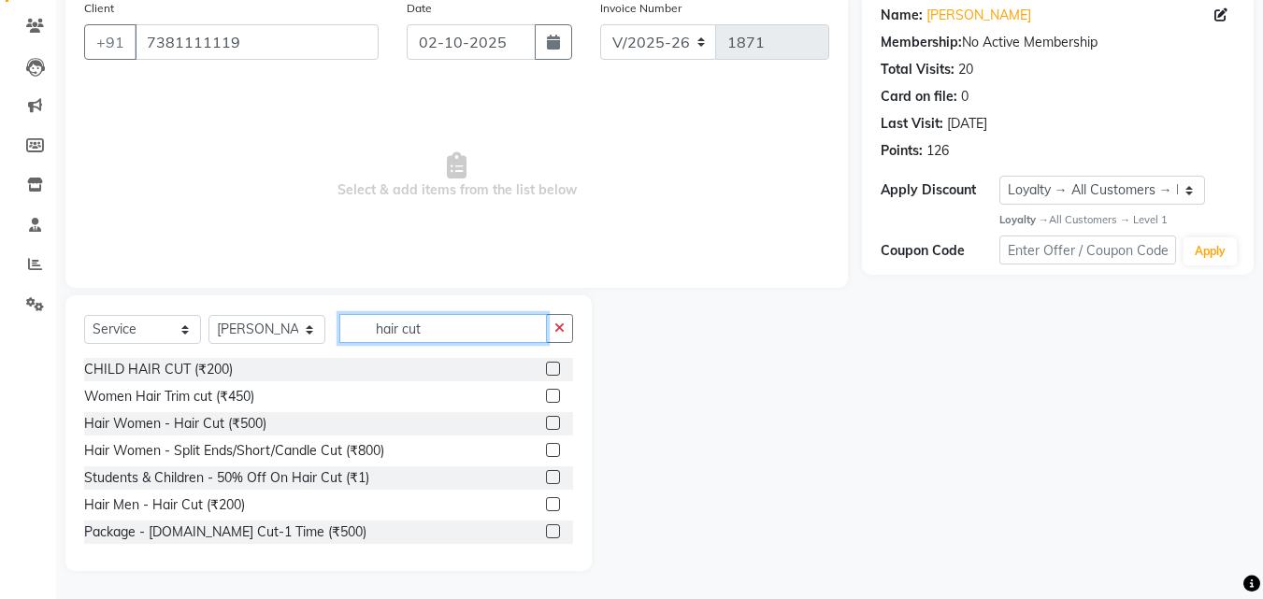
type input "hair cut"
click at [546, 493] on div at bounding box center [559, 504] width 27 height 23
click at [546, 507] on label at bounding box center [553, 504] width 14 height 14
click at [546, 507] on input "checkbox" at bounding box center [552, 505] width 12 height 12
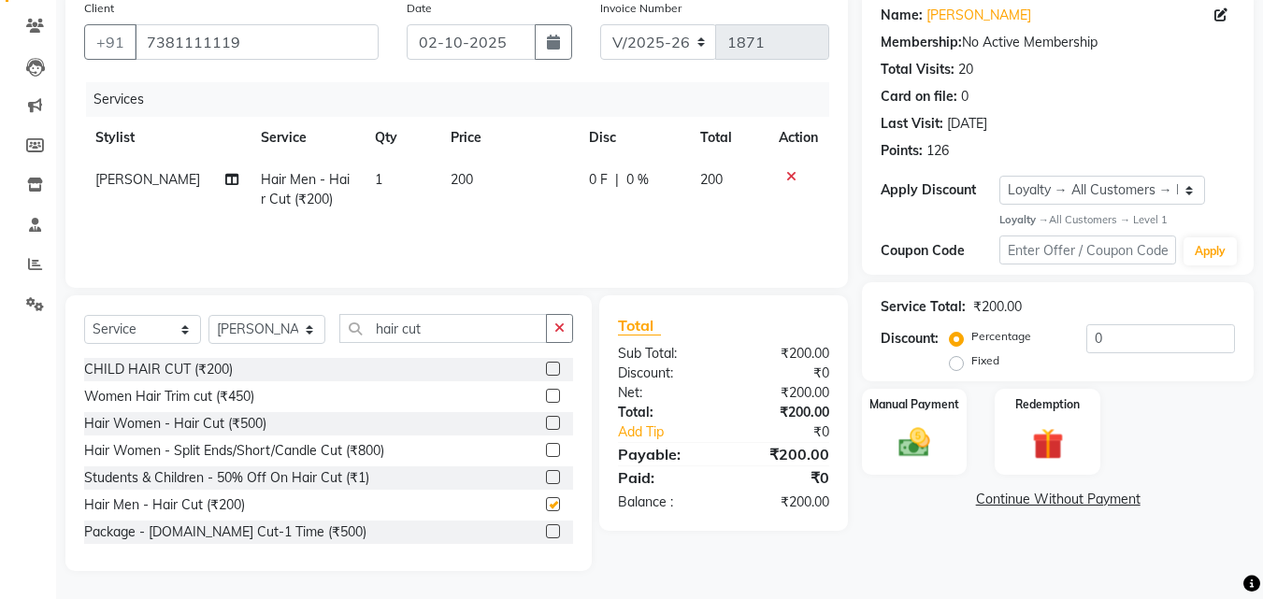
checkbox input "false"
click at [463, 198] on td "200" at bounding box center [508, 190] width 138 height 62
select select "68912"
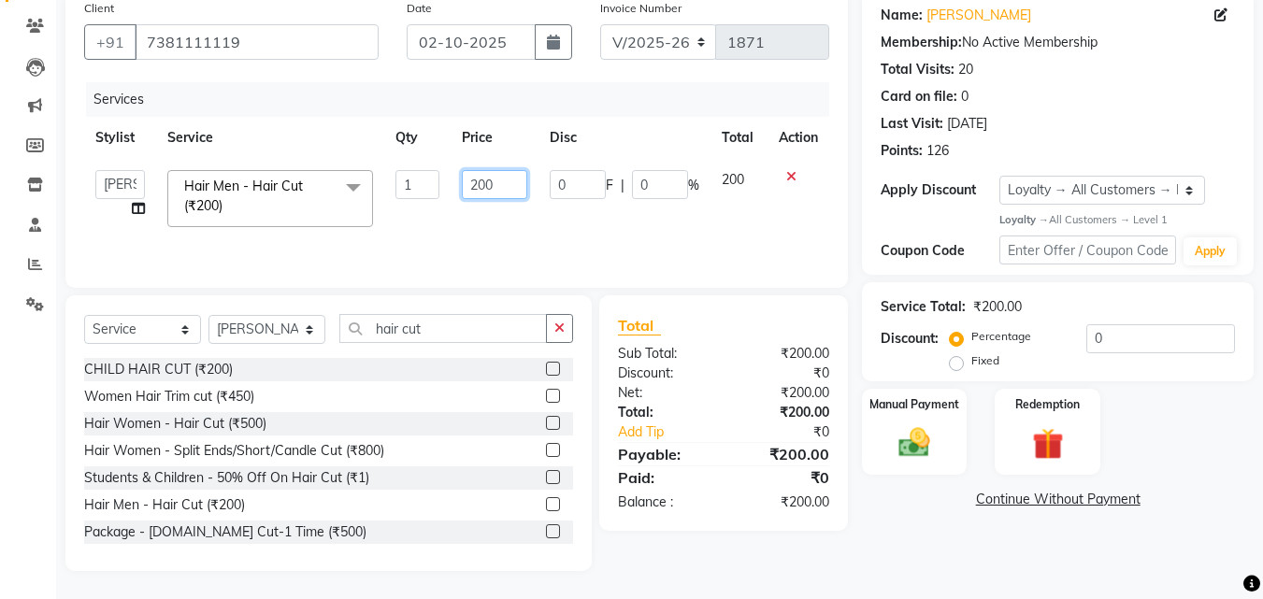
click at [517, 189] on input "200" at bounding box center [494, 184] width 64 height 29
type input "2"
type input "3"
type input "300"
click at [520, 237] on div "Services Stylist Service Qty Price Disc Total Action Akansha A PALLAVI Archana …" at bounding box center [456, 175] width 745 height 187
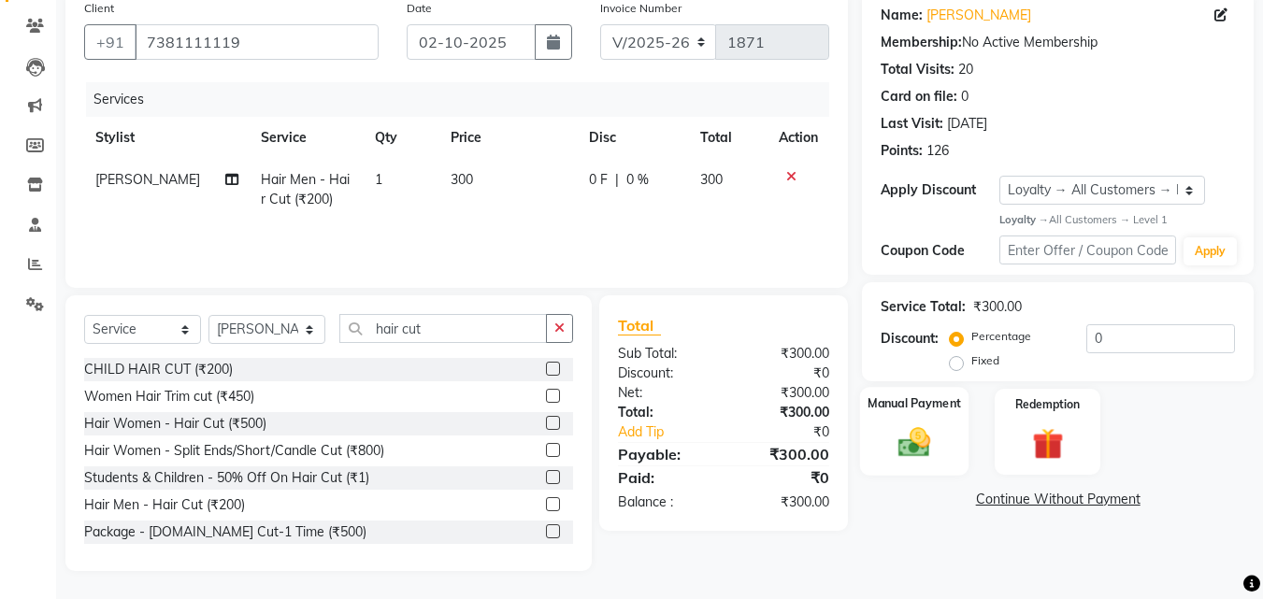
click at [886, 441] on div "Manual Payment" at bounding box center [914, 431] width 109 height 89
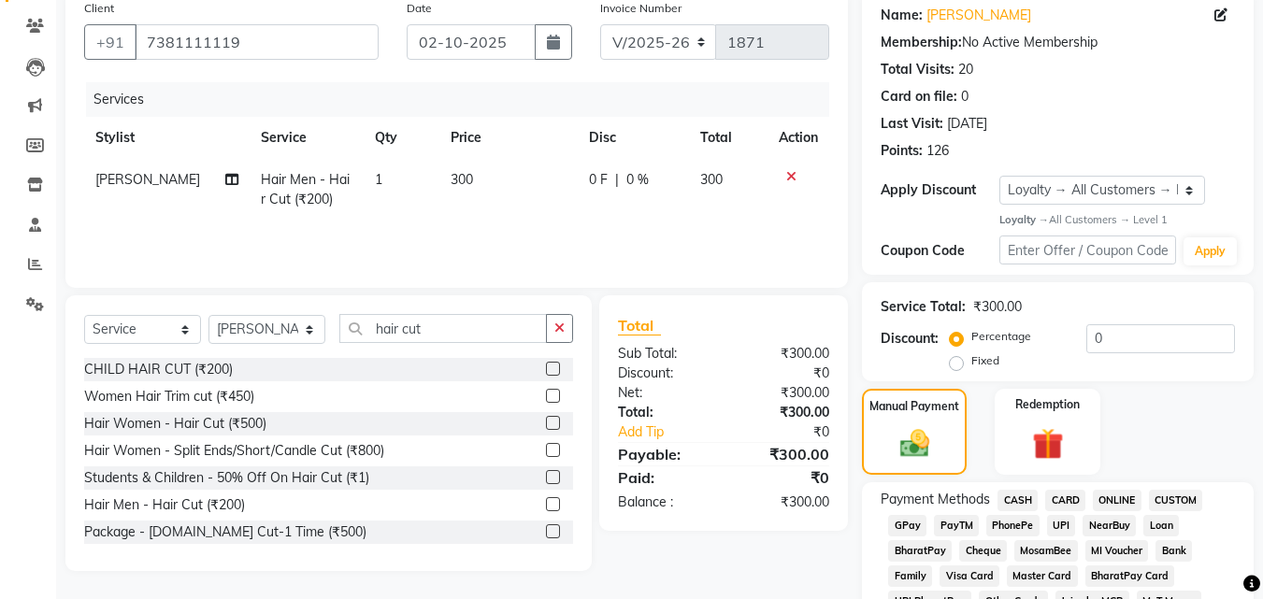
click at [1023, 498] on span "CASH" at bounding box center [1017, 500] width 40 height 21
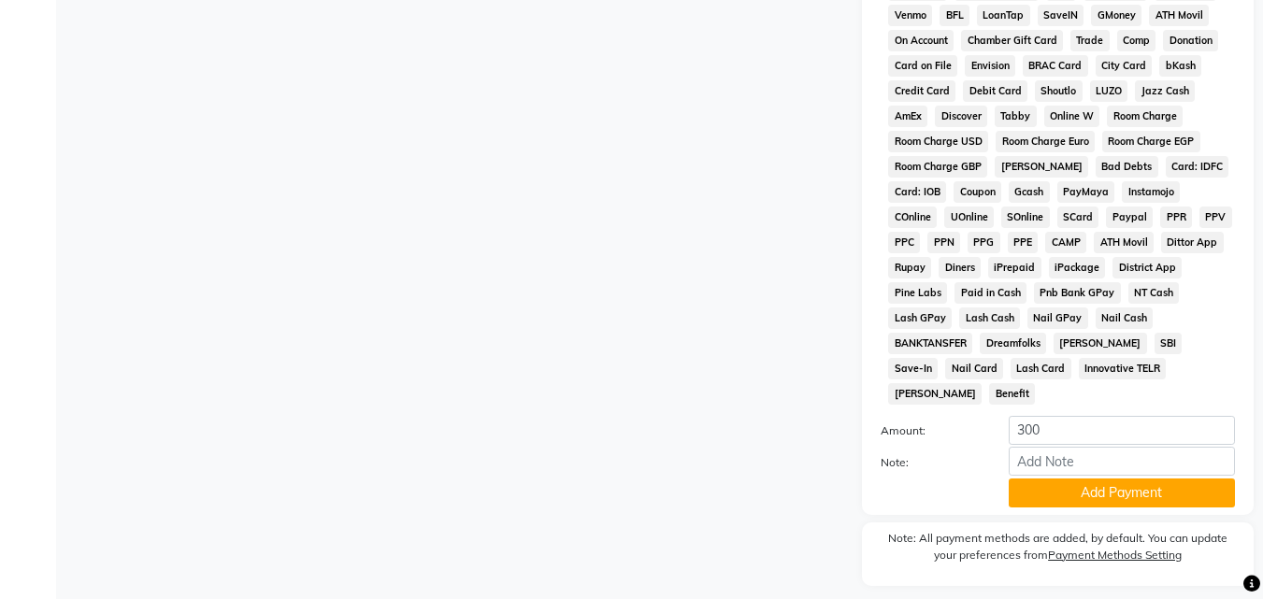
scroll to position [890, 0]
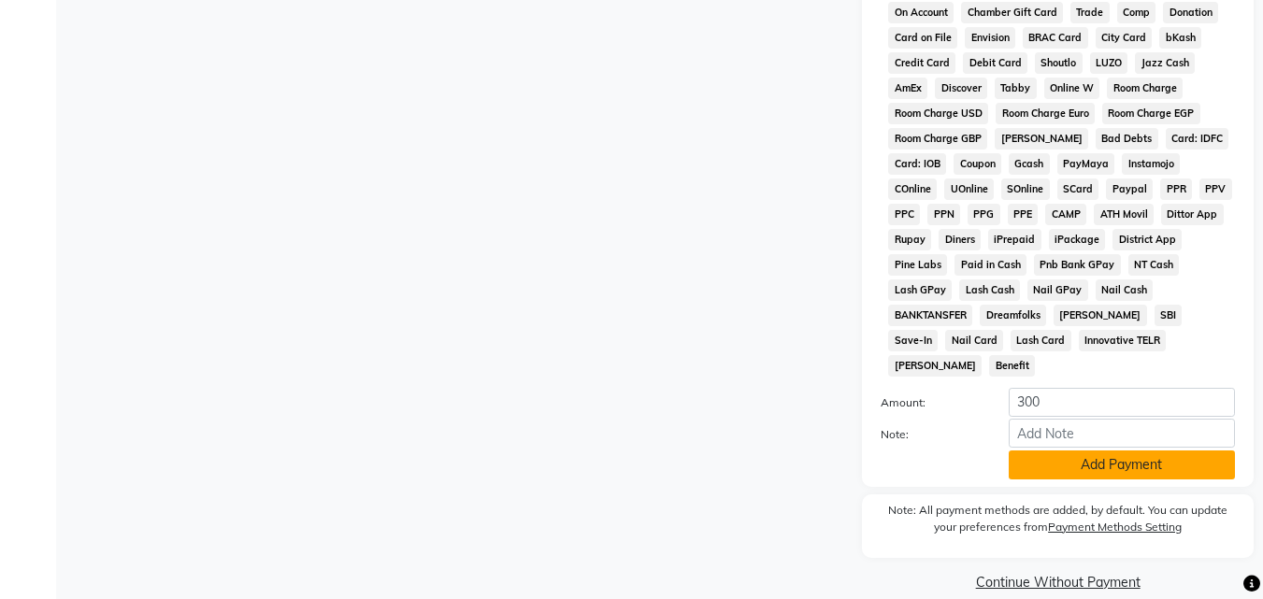
click at [1115, 450] on button "Add Payment" at bounding box center [1121, 464] width 226 height 29
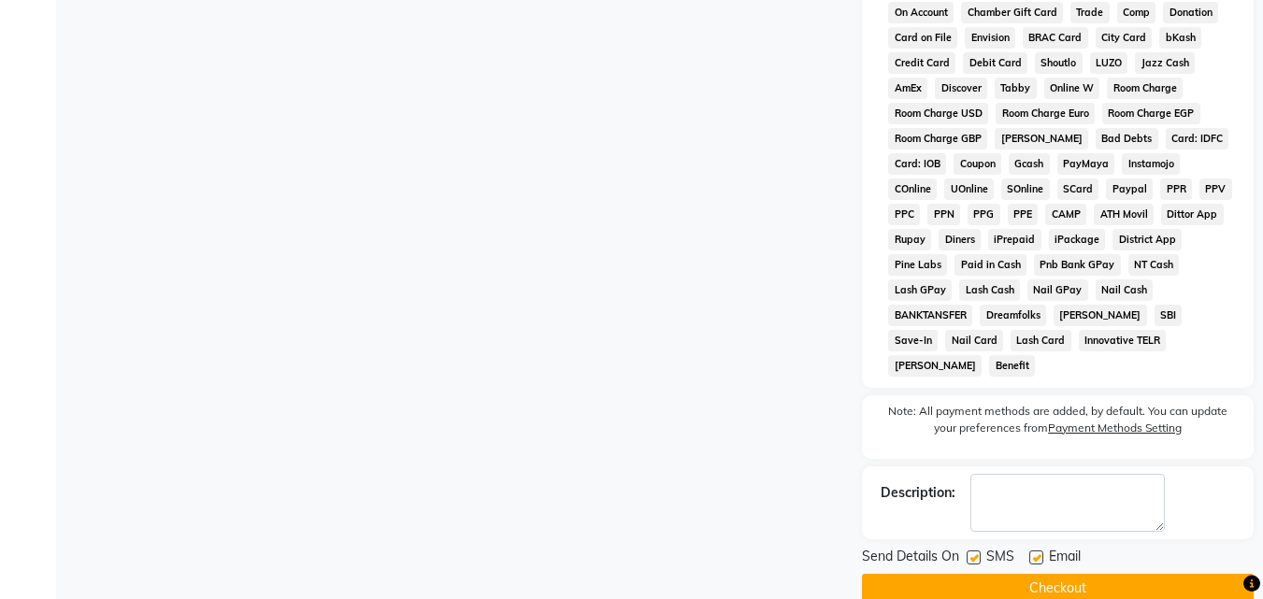
click at [971, 550] on label at bounding box center [973, 557] width 14 height 14
click at [971, 552] on input "checkbox" at bounding box center [972, 558] width 12 height 12
checkbox input "false"
click at [1041, 550] on label at bounding box center [1036, 557] width 14 height 14
click at [1041, 552] on input "checkbox" at bounding box center [1035, 558] width 12 height 12
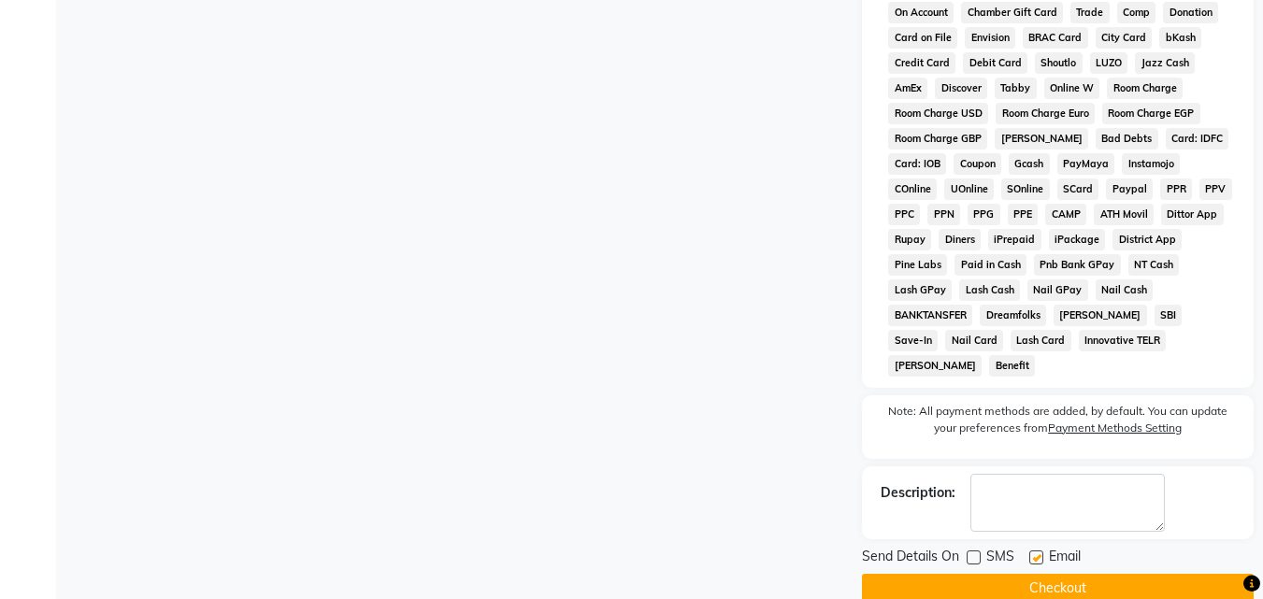
checkbox input "false"
click at [1042, 574] on button "Checkout" at bounding box center [1058, 588] width 392 height 29
